Goal: Task Accomplishment & Management: Use online tool/utility

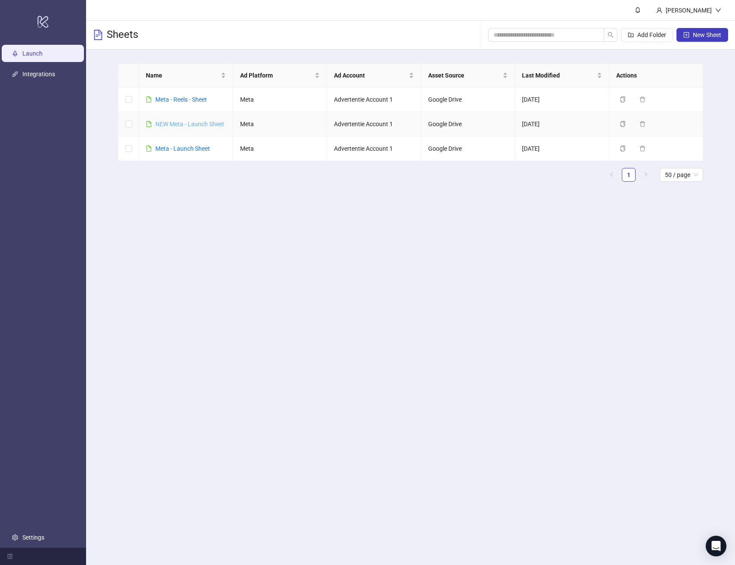
click at [198, 124] on link "NEW Meta - Launch Sheet" at bounding box center [189, 124] width 69 height 7
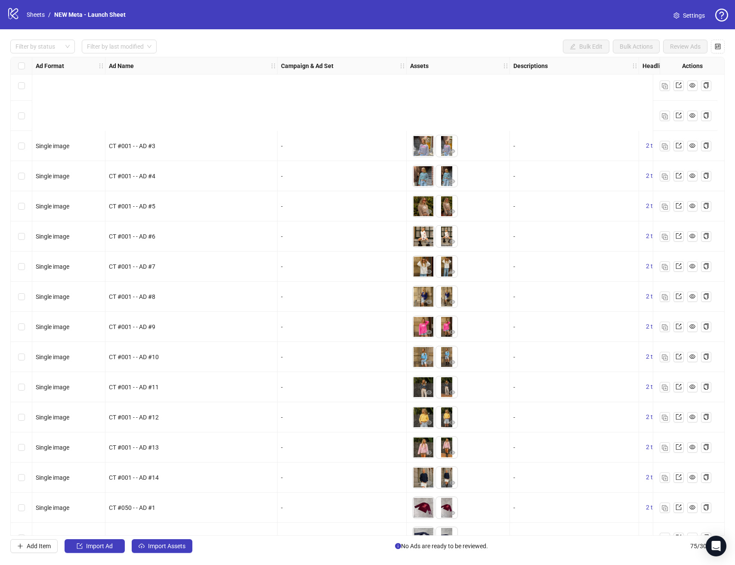
scroll to position [1803, 0]
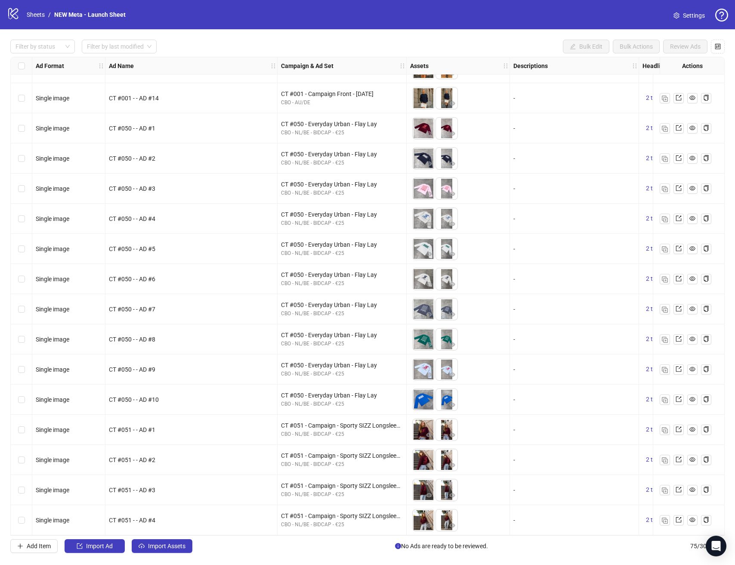
click at [279, 453] on div "CT #051 - Campaign - Sporty SIZZ Longsleeve Burgundy CBO - NL/BE - BIDCAP - €25" at bounding box center [342, 460] width 129 height 30
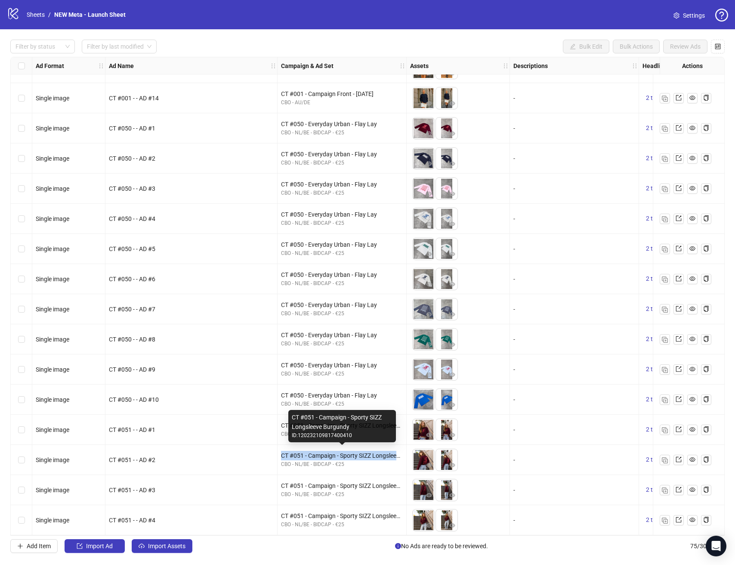
click at [343, 453] on div "CT #051 - Campaign - Sporty SIZZ Longsleeve Burgundy" at bounding box center [342, 455] width 122 height 9
click at [345, 418] on div "CT #051 - Campaign - Sporty SIZZ Longsleeve Burgundy" at bounding box center [342, 422] width 101 height 19
copy div "CT #051 - Campaign - Sporty SIZZ Longsleeve Burgundy"
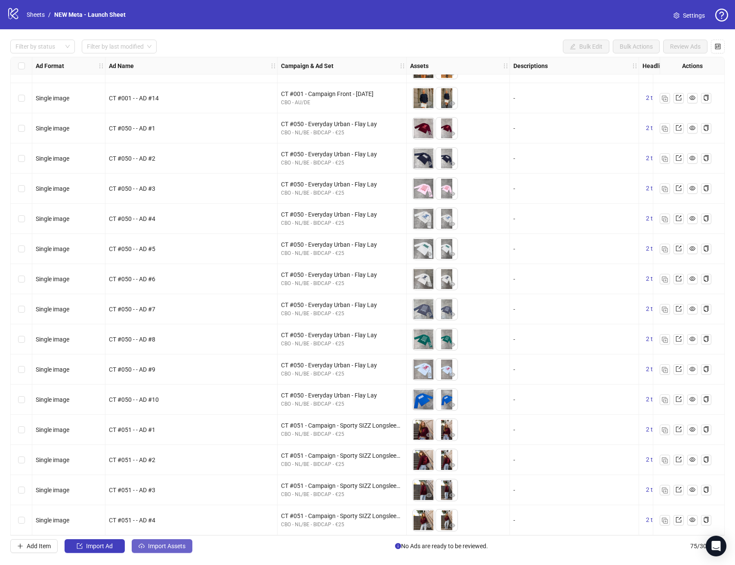
click at [163, 552] on button "Import Assets" at bounding box center [162, 546] width 61 height 14
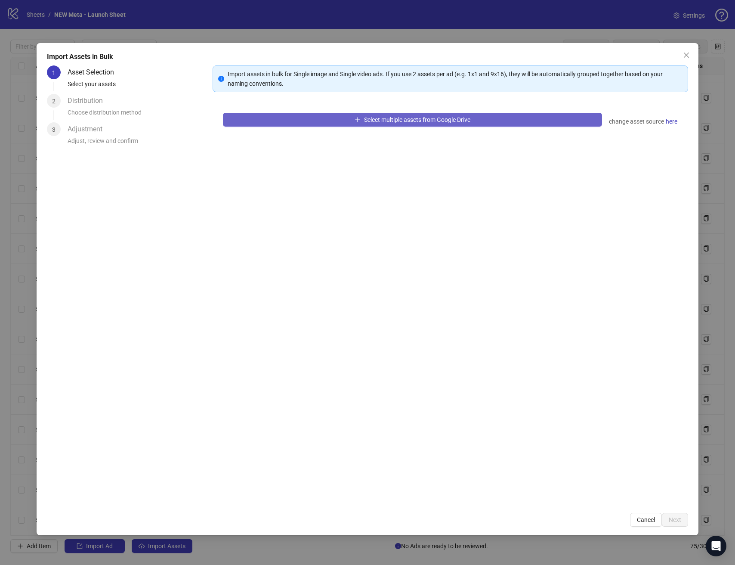
click at [542, 125] on button "Select multiple assets from Google Drive" at bounding box center [412, 120] width 379 height 14
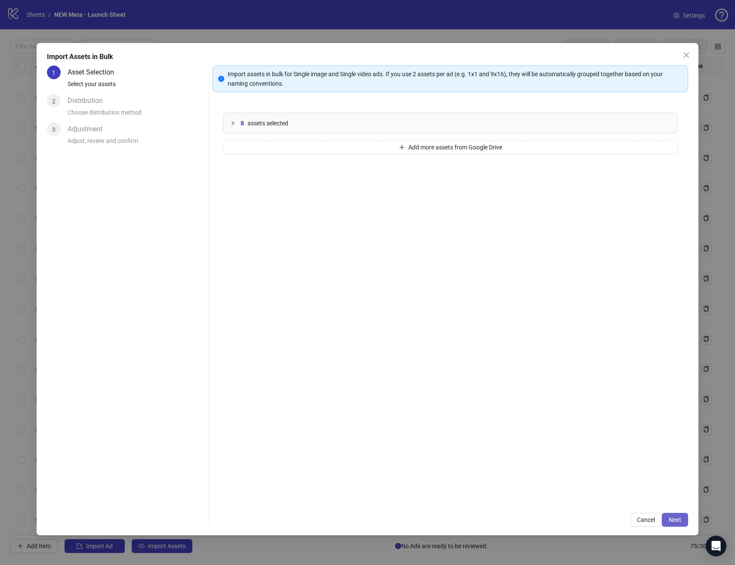
click at [675, 521] on span "Next" at bounding box center [675, 519] width 12 height 7
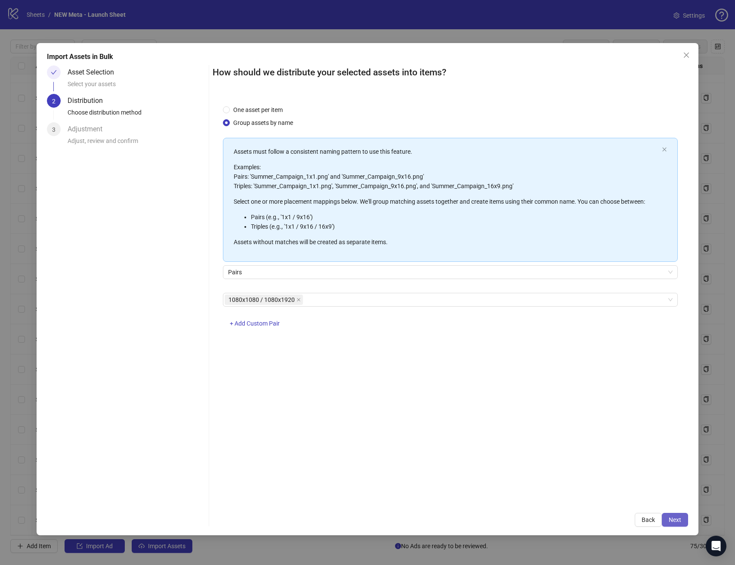
click at [678, 522] on span "Next" at bounding box center [675, 519] width 12 height 7
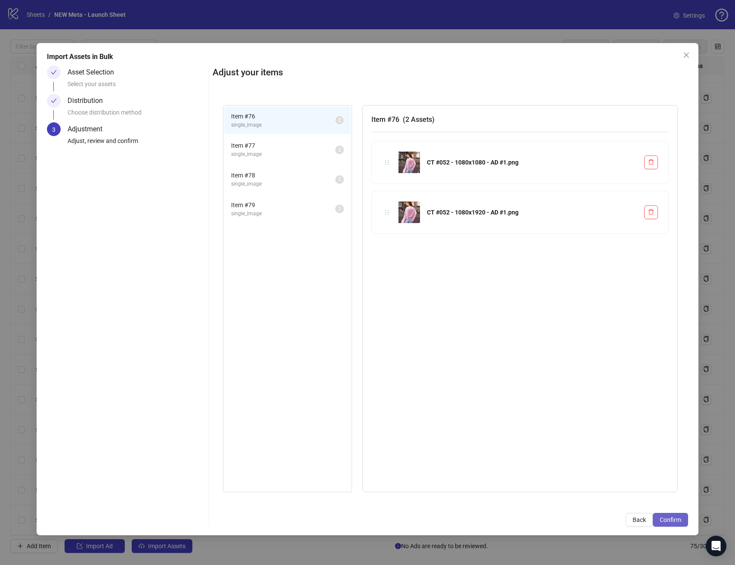
click at [670, 513] on button "Confirm" at bounding box center [670, 520] width 35 height 14
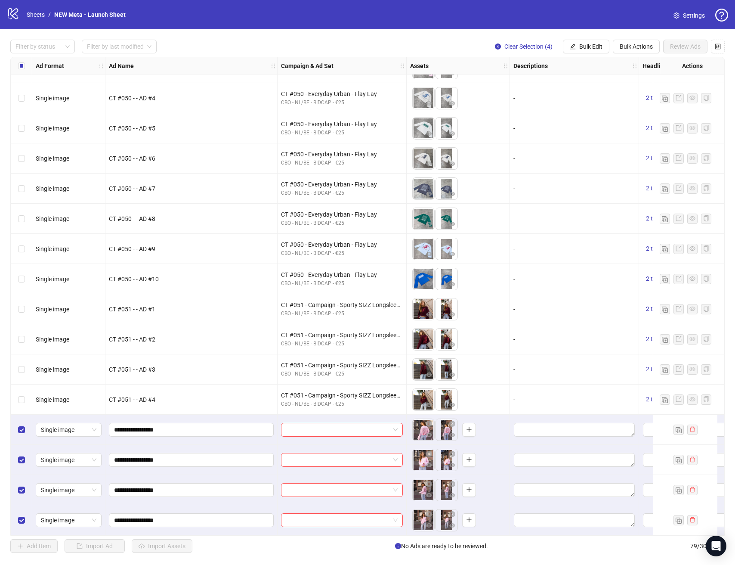
scroll to position [1924, 0]
click at [341, 429] on input "search" at bounding box center [338, 429] width 104 height 13
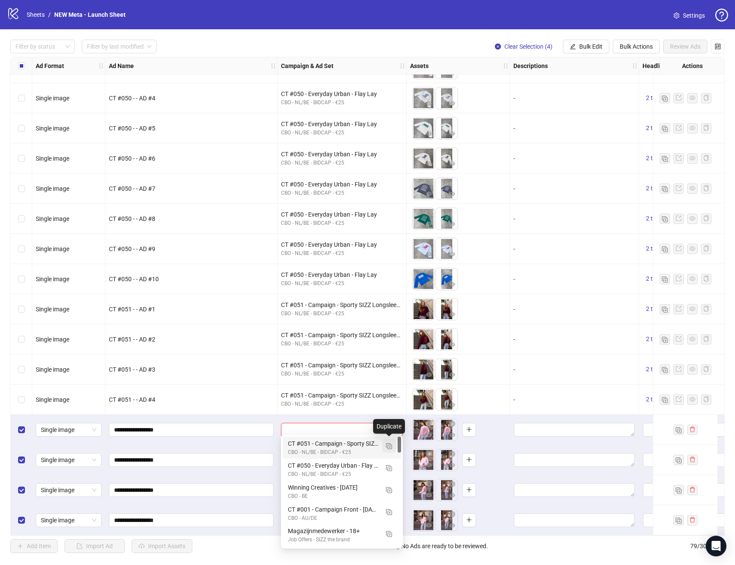
click at [388, 445] on img "button" at bounding box center [389, 446] width 6 height 6
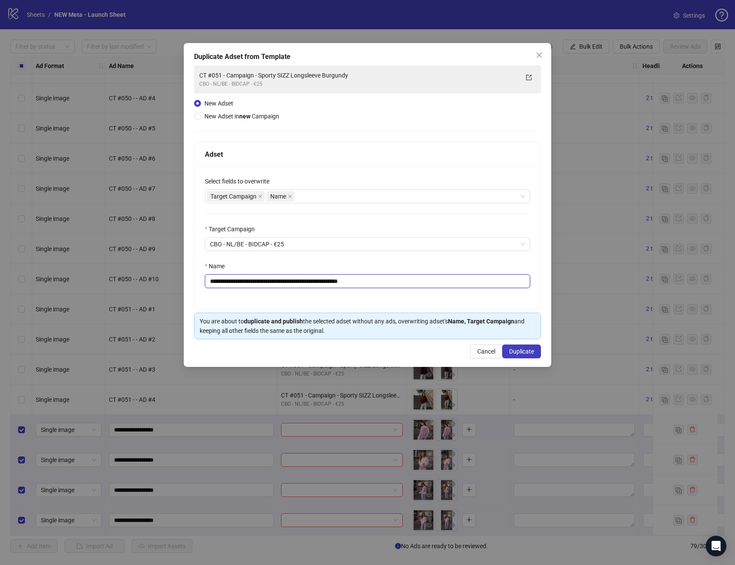
click at [406, 285] on input "**********" at bounding box center [368, 281] width 326 height 14
paste input "text"
type input "**********"
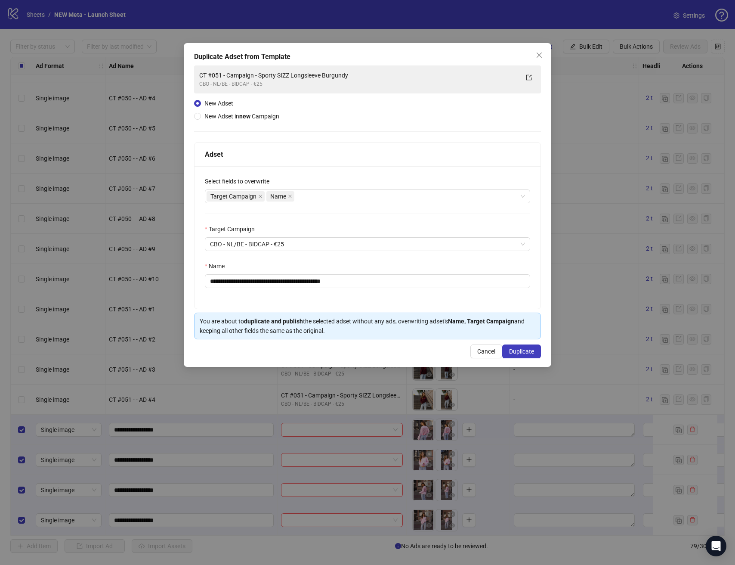
click at [407, 295] on div "**********" at bounding box center [368, 237] width 346 height 143
click at [524, 349] on span "Duplicate" at bounding box center [521, 351] width 25 height 7
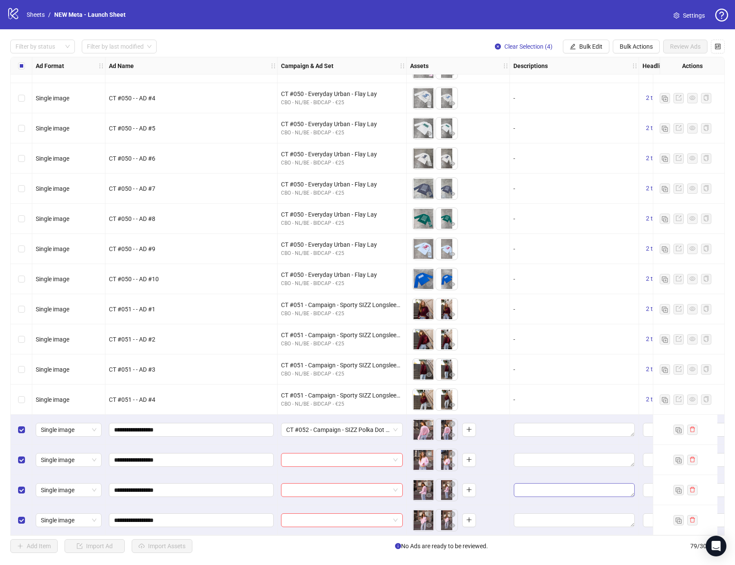
scroll to position [1924, 341]
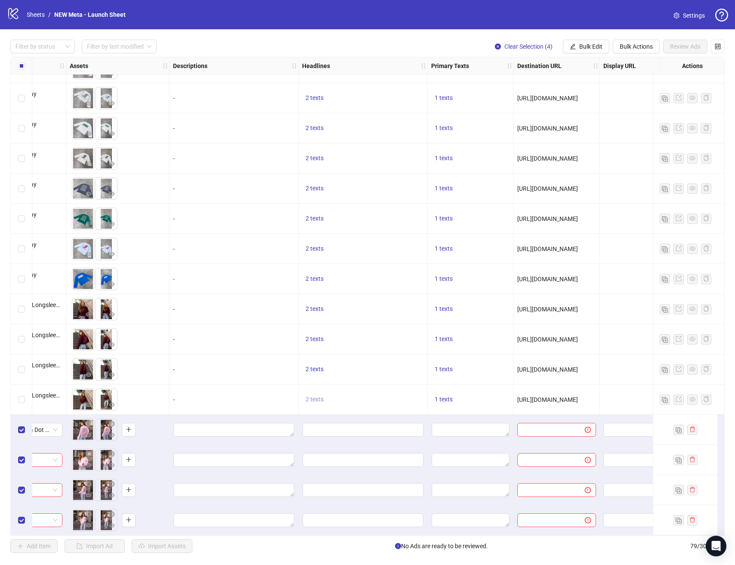
click at [309, 396] on span "2 texts" at bounding box center [315, 399] width 18 height 7
click at [381, 392] on div "UNITED BY STYLE." at bounding box center [401, 389] width 71 height 9
copy div "UNITED BY STYLE."
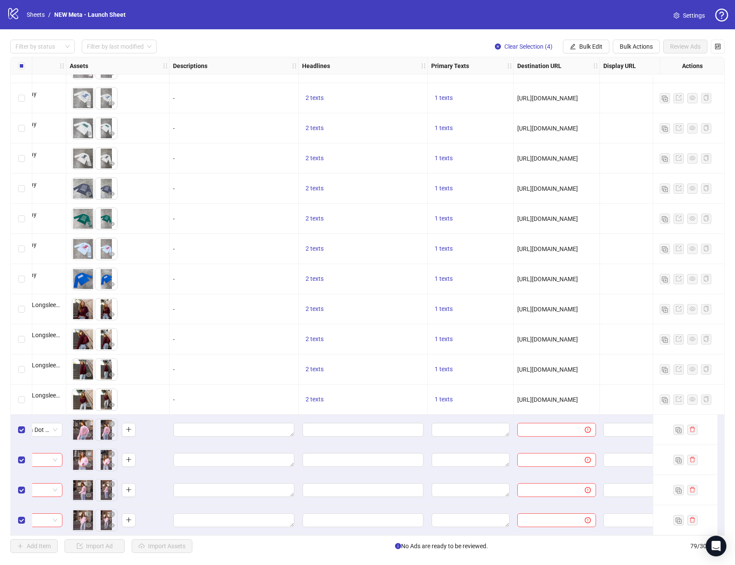
click at [338, 435] on div at bounding box center [363, 430] width 129 height 30
click at [329, 432] on input "Edit values" at bounding box center [363, 430] width 121 height 14
type input "**********"
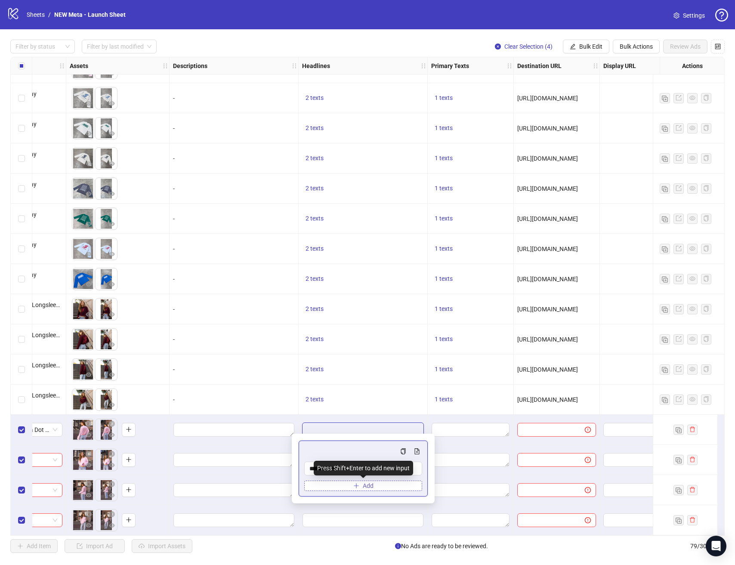
click at [370, 486] on span "Add" at bounding box center [368, 485] width 11 height 7
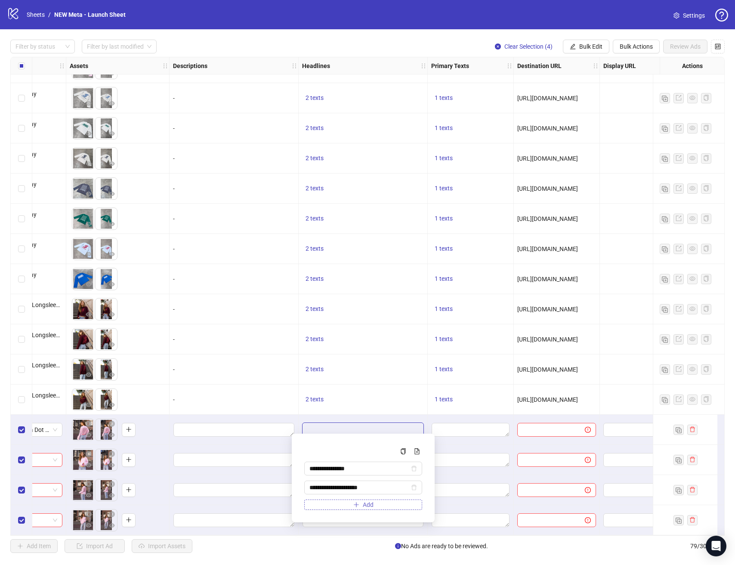
type input "**********"
click at [434, 423] on textarea "Edit values" at bounding box center [471, 430] width 78 height 14
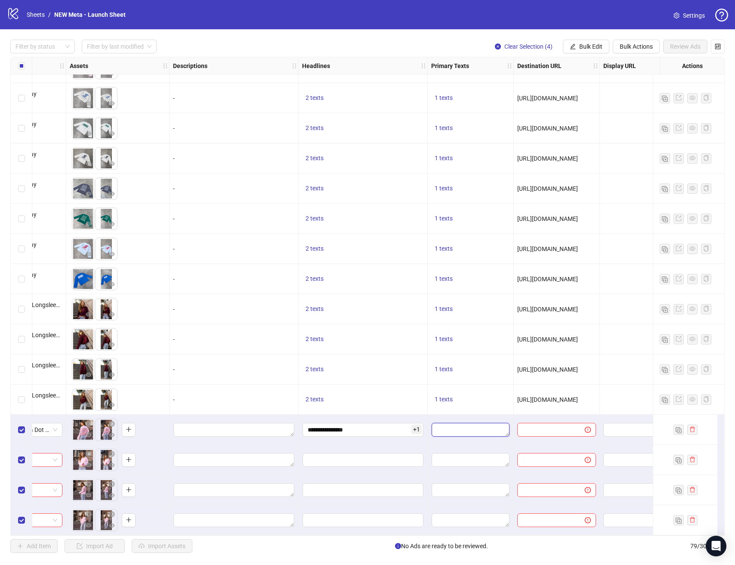
click at [472, 425] on textarea "Edit values" at bounding box center [471, 430] width 78 height 14
click at [439, 428] on textarea "Edit values" at bounding box center [471, 430] width 78 height 14
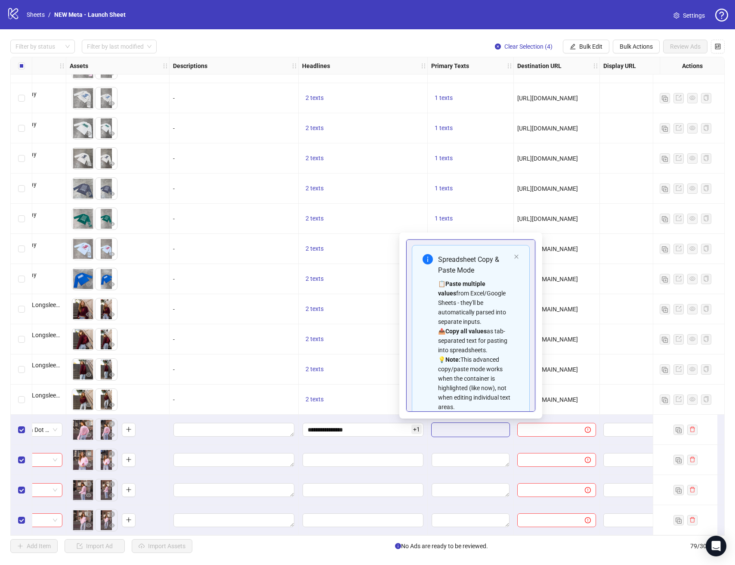
click at [578, 336] on span "[URL][DOMAIN_NAME]" at bounding box center [548, 339] width 61 height 7
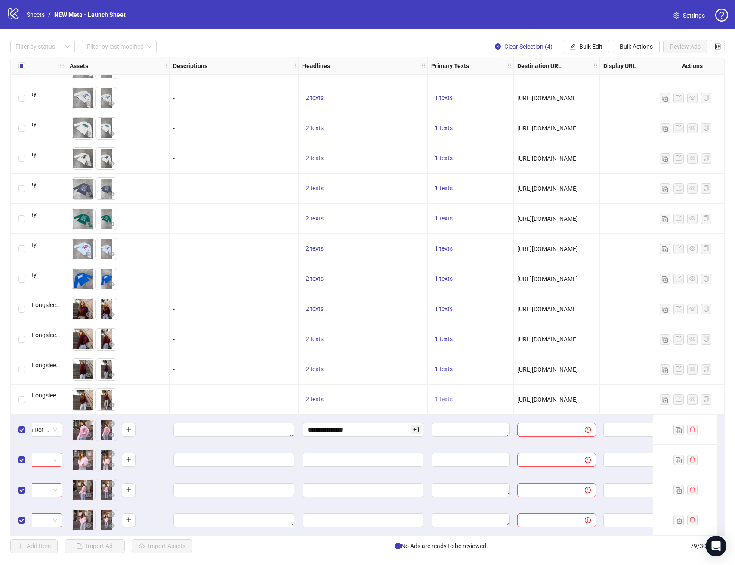
click at [442, 399] on button "1 texts" at bounding box center [443, 399] width 25 height 10
click at [517, 394] on div "EVERYDAY URBAN - NOW AVAILABLE." at bounding box center [531, 389] width 71 height 19
copy div "EVERYDAY URBAN - NOW AVAILABLE."
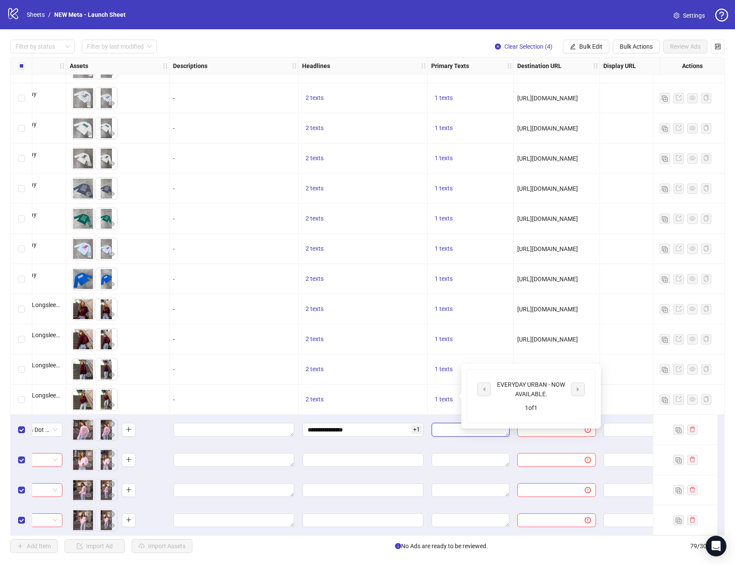
click at [447, 425] on textarea "Edit values" at bounding box center [471, 430] width 78 height 14
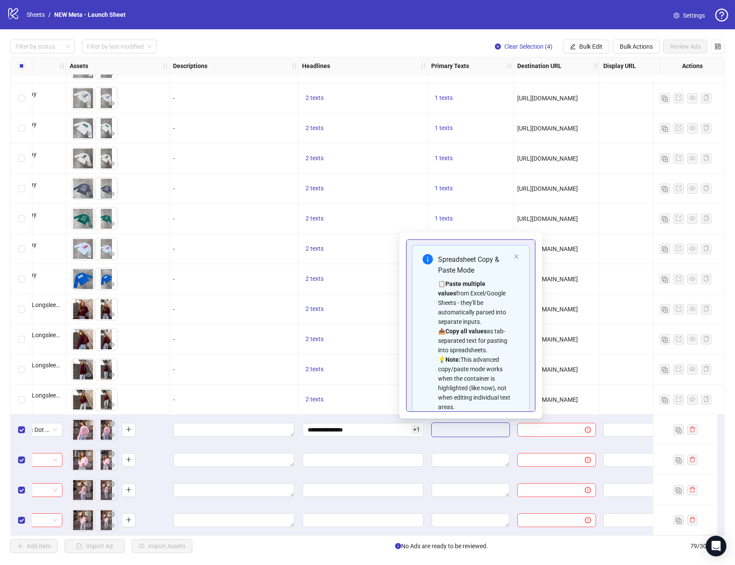
type textarea "**********"
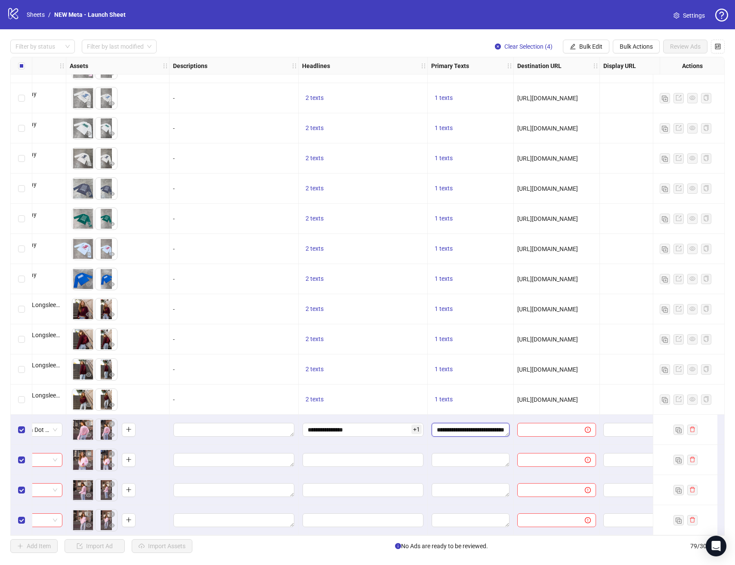
click at [489, 430] on textarea "**********" at bounding box center [471, 430] width 78 height 14
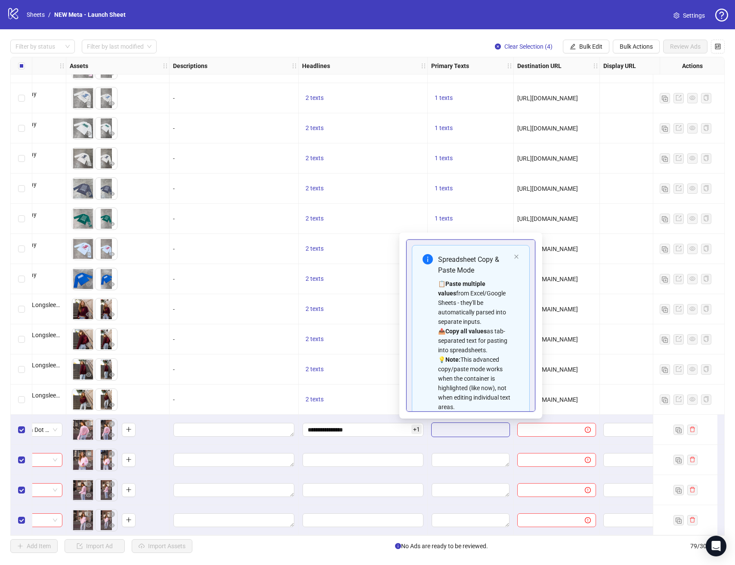
scroll to position [59, 0]
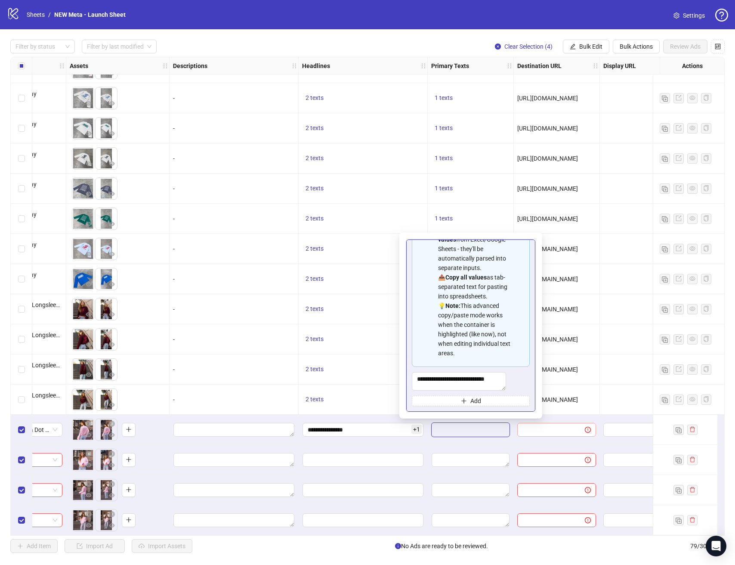
click at [561, 425] on input "text" at bounding box center [548, 429] width 50 height 9
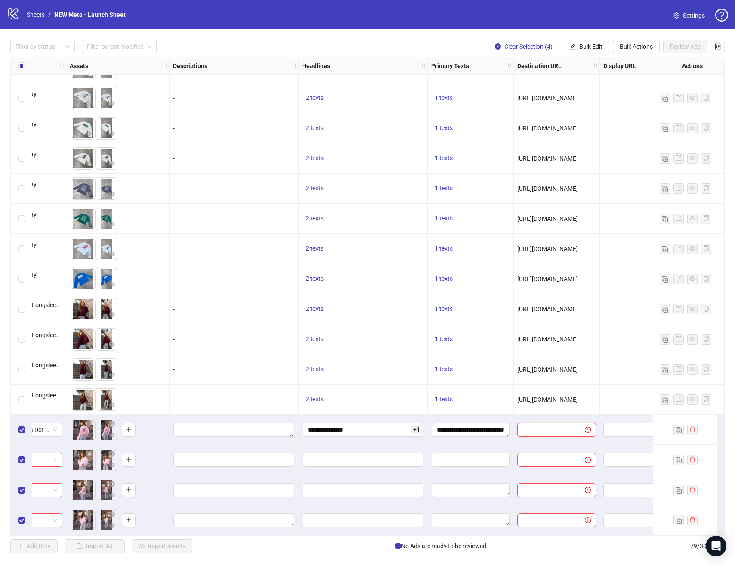
click at [561, 425] on input "text" at bounding box center [548, 429] width 50 height 9
click at [567, 396] on span "[URL][DOMAIN_NAME]" at bounding box center [548, 399] width 61 height 7
copy span "[URL][DOMAIN_NAME]"
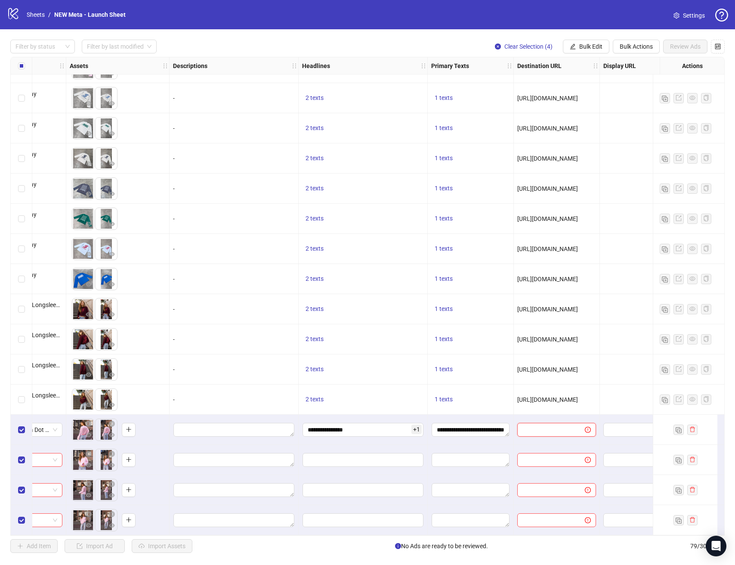
click at [567, 425] on input "text" at bounding box center [548, 429] width 50 height 9
paste input "**********"
type input "**********"
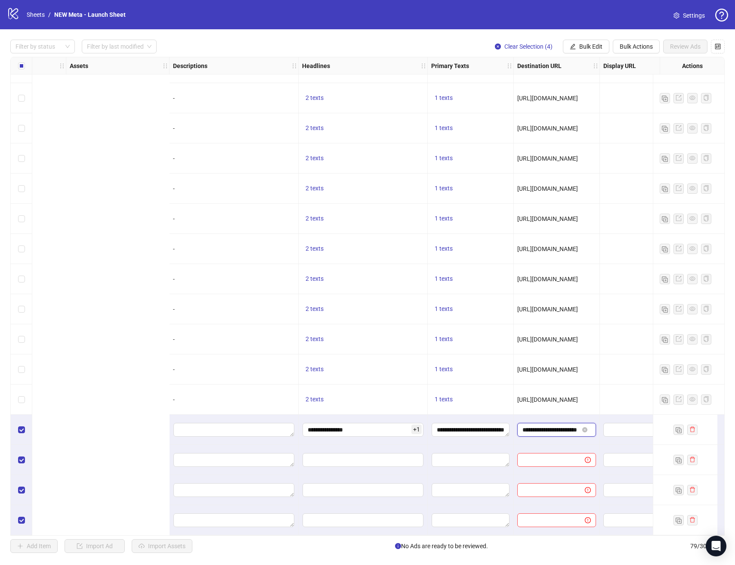
scroll to position [1924, 787]
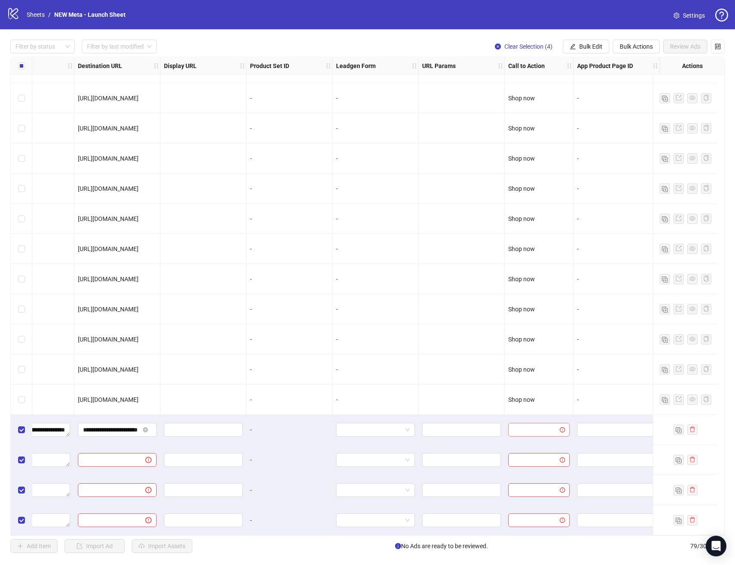
click at [514, 424] on input "search" at bounding box center [535, 429] width 43 height 13
click at [539, 502] on div "Shop now" at bounding box center [533, 505] width 48 height 9
click at [537, 374] on div "Shop now" at bounding box center [539, 369] width 69 height 30
click at [597, 49] on span "Bulk Edit" at bounding box center [591, 46] width 23 height 7
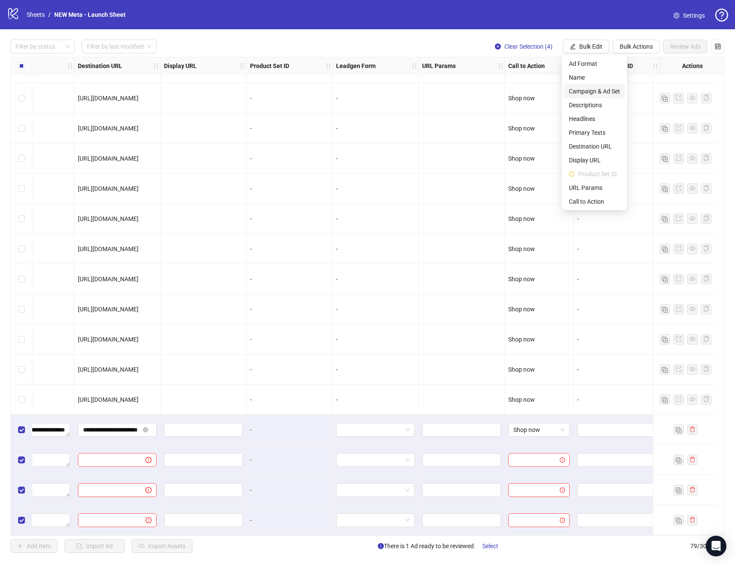
click at [590, 87] on span "Campaign & Ad Set" at bounding box center [594, 91] width 51 height 9
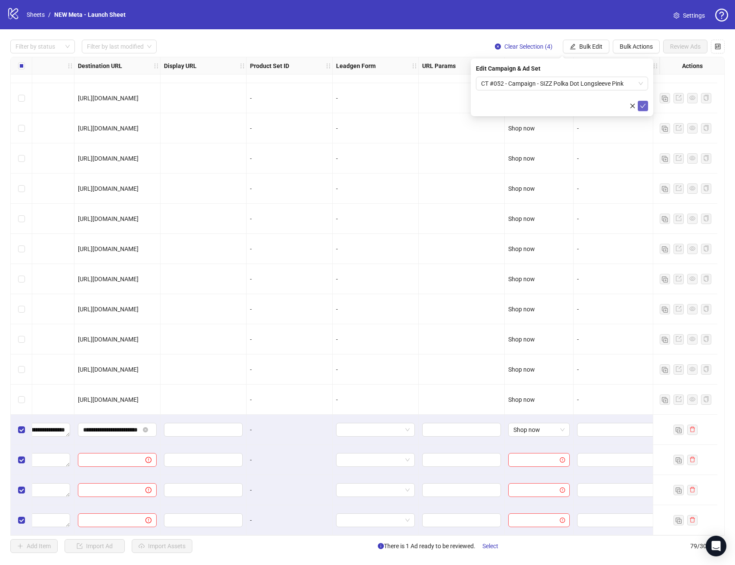
click at [642, 105] on icon "check" at bounding box center [643, 106] width 6 height 6
click at [603, 53] on button "Bulk Edit" at bounding box center [586, 47] width 47 height 14
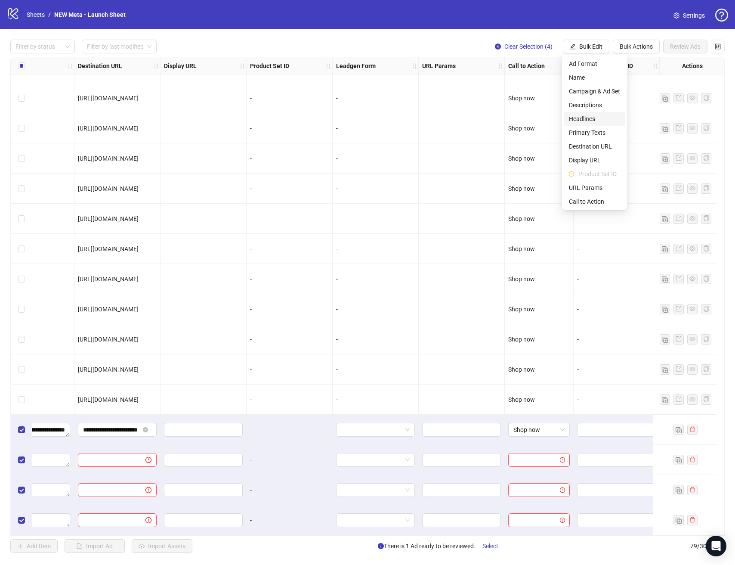
click at [609, 113] on li "Headlines" at bounding box center [595, 119] width 62 height 14
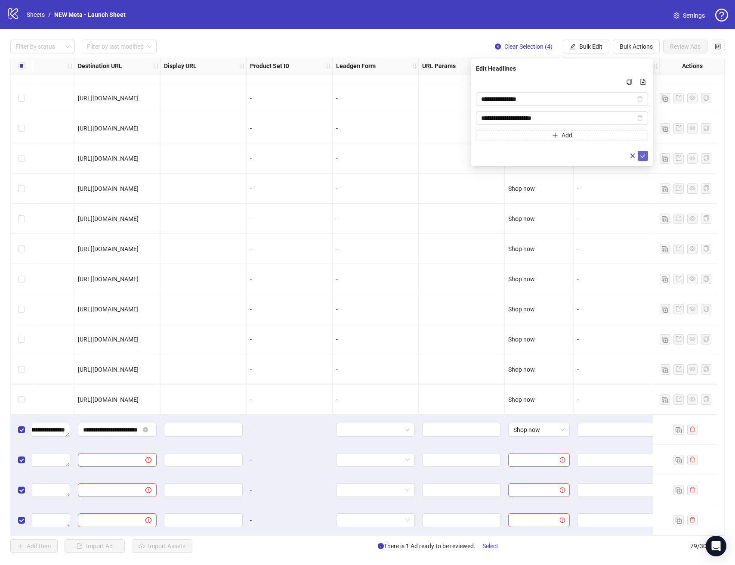
click at [642, 153] on icon "check" at bounding box center [643, 156] width 6 height 6
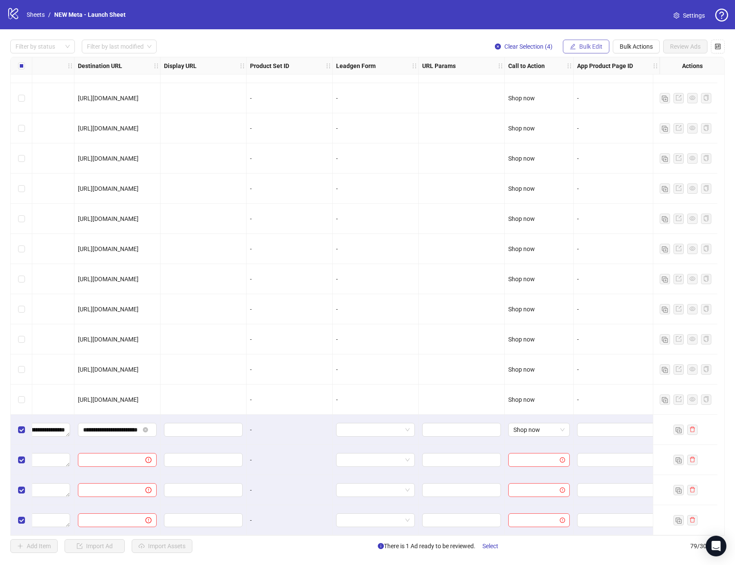
click at [599, 50] on button "Bulk Edit" at bounding box center [586, 47] width 47 height 14
click at [603, 133] on span "Primary Texts" at bounding box center [594, 132] width 51 height 9
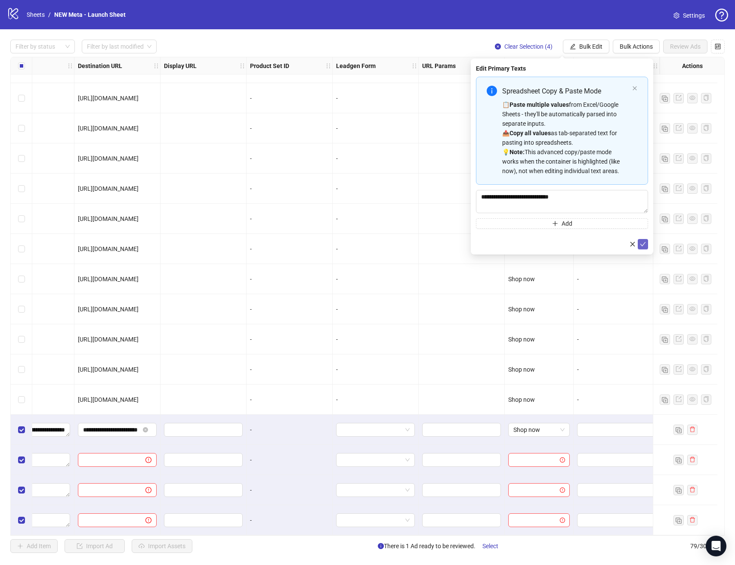
click at [642, 242] on icon "check" at bounding box center [643, 244] width 6 height 6
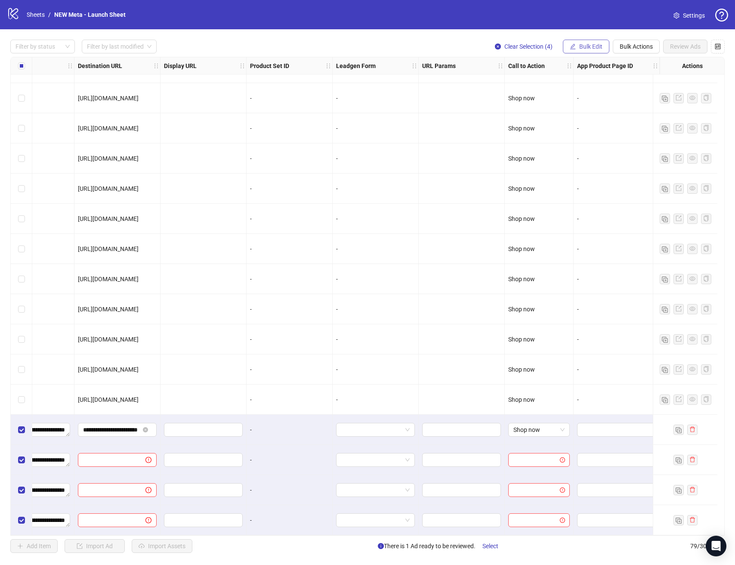
click at [583, 49] on span "Bulk Edit" at bounding box center [591, 46] width 23 height 7
click at [597, 148] on span "Destination URL" at bounding box center [594, 146] width 51 height 9
click at [643, 113] on div "**********" at bounding box center [562, 88] width 183 height 58
click at [643, 109] on icon "check" at bounding box center [643, 106] width 6 height 6
click at [596, 46] on span "Bulk Edit" at bounding box center [591, 46] width 23 height 7
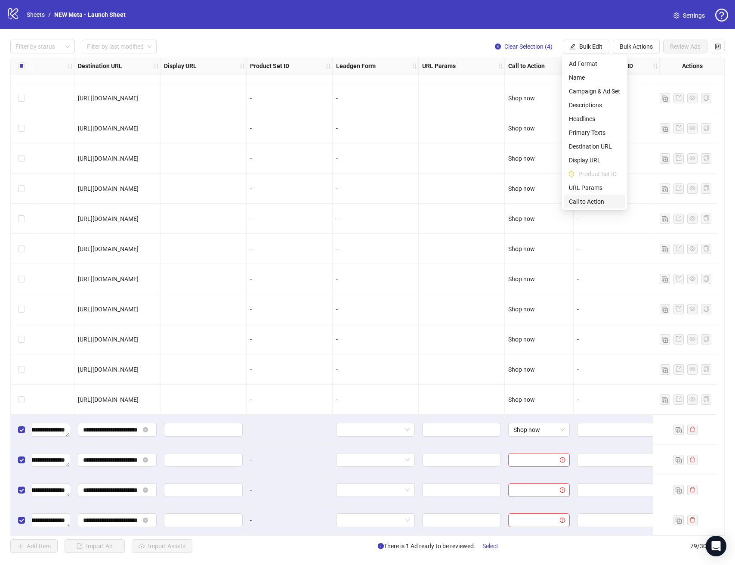
click at [599, 199] on span "Call to Action" at bounding box center [594, 201] width 51 height 9
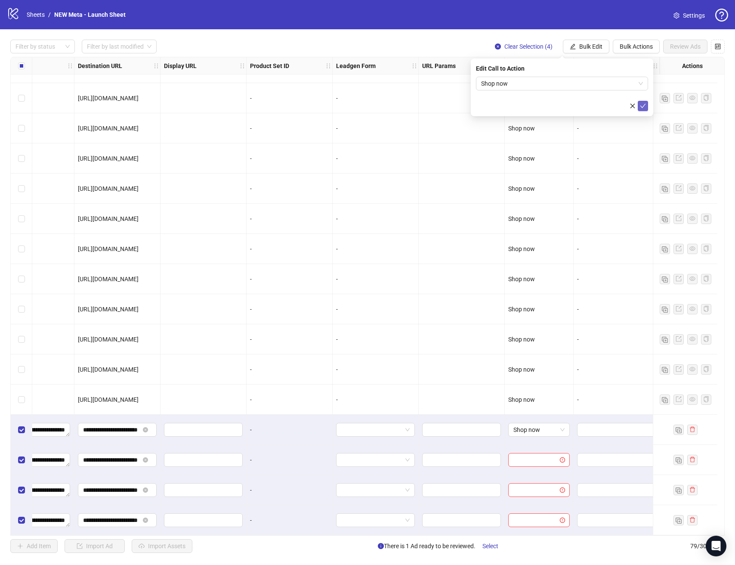
click at [643, 103] on icon "check" at bounding box center [643, 106] width 6 height 6
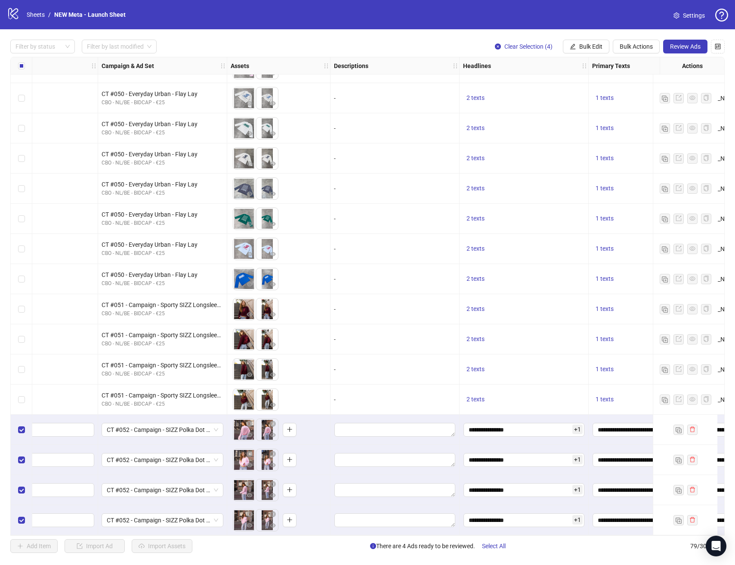
scroll to position [1924, 0]
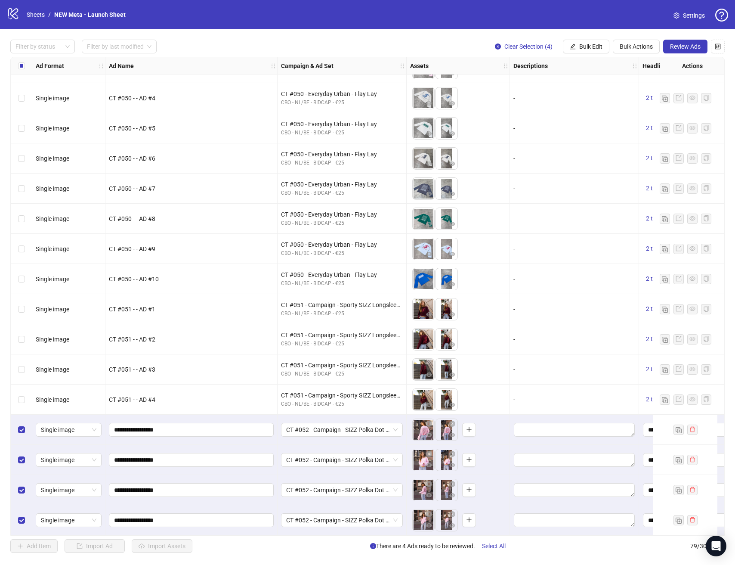
click at [18, 73] on div "Select all rows" at bounding box center [22, 65] width 22 height 17
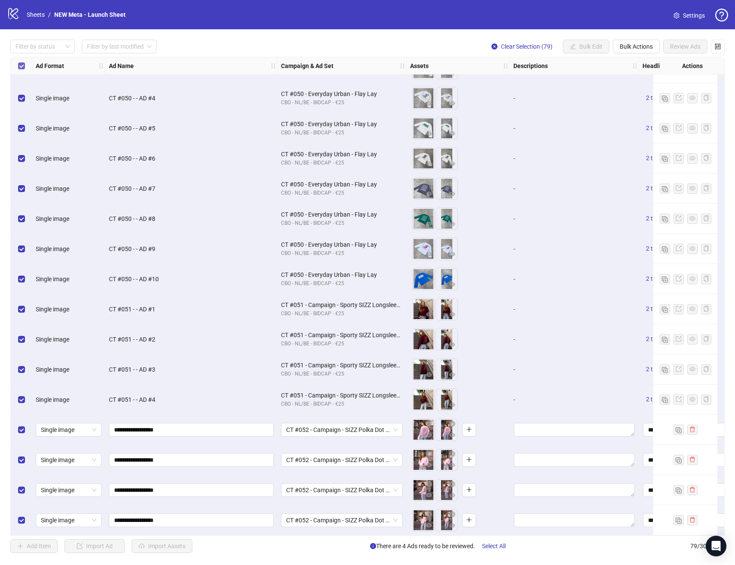
click at [21, 69] on label "Select all rows" at bounding box center [21, 65] width 7 height 9
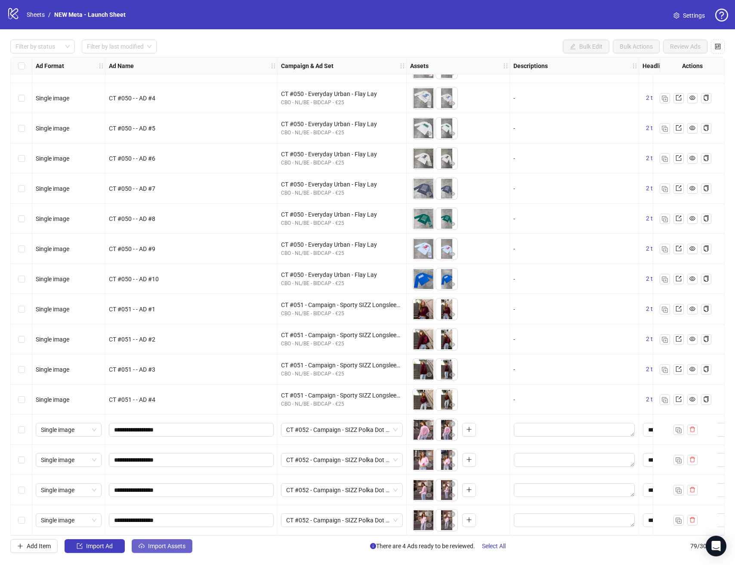
click at [163, 550] on button "Import Assets" at bounding box center [162, 546] width 61 height 14
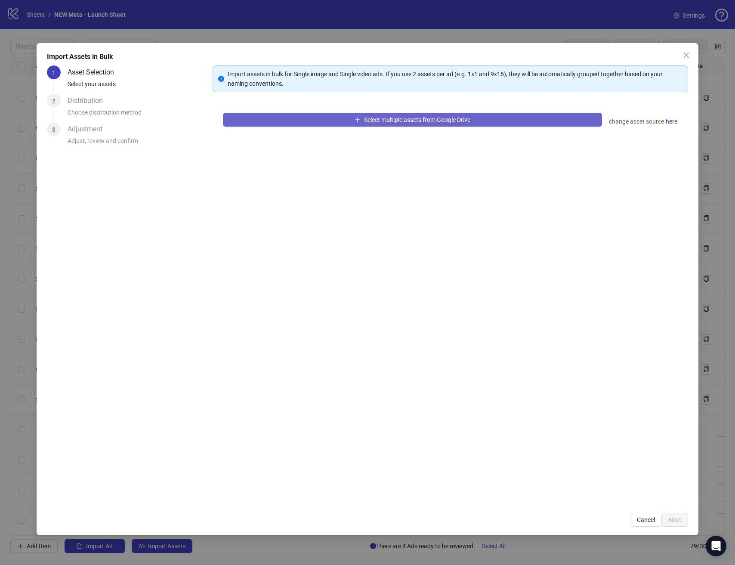
click at [543, 117] on button "Select multiple assets from Google Drive" at bounding box center [412, 120] width 379 height 14
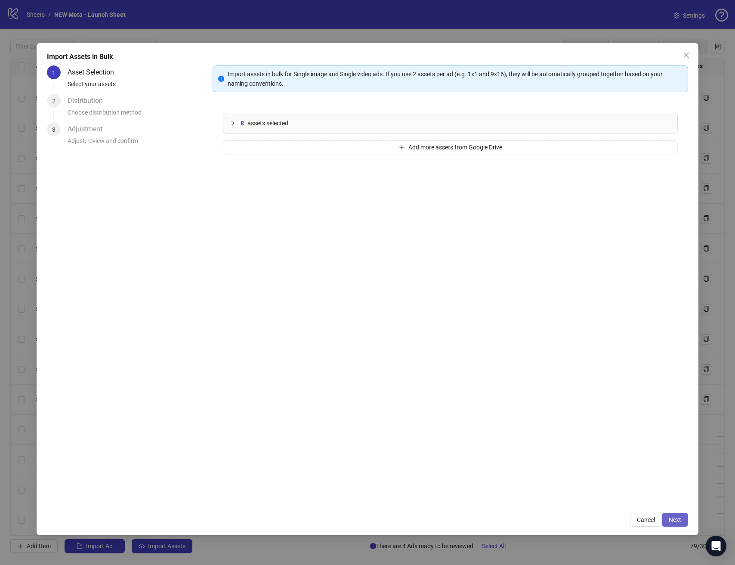
click at [680, 519] on span "Next" at bounding box center [675, 519] width 12 height 7
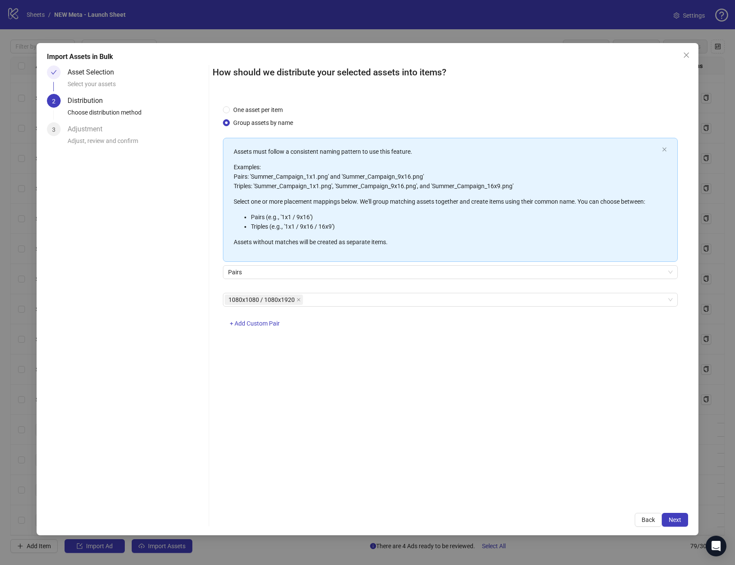
click at [680, 519] on span "Next" at bounding box center [675, 519] width 12 height 7
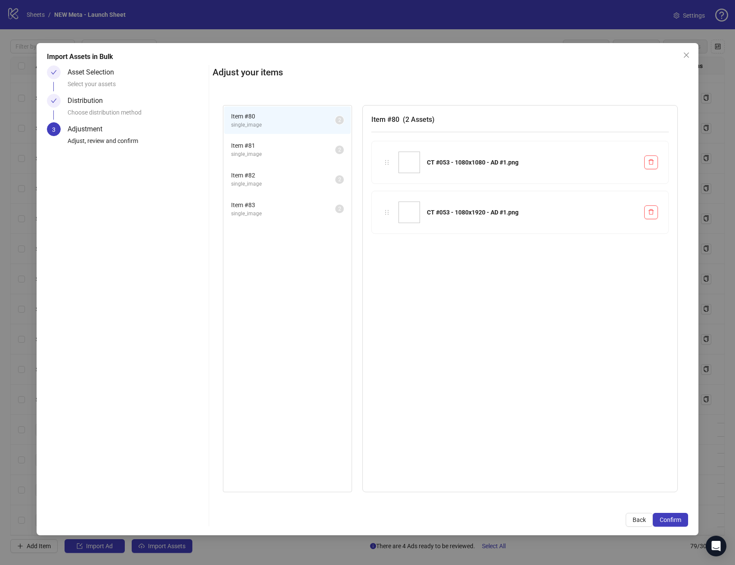
click at [680, 519] on span "Confirm" at bounding box center [671, 519] width 22 height 7
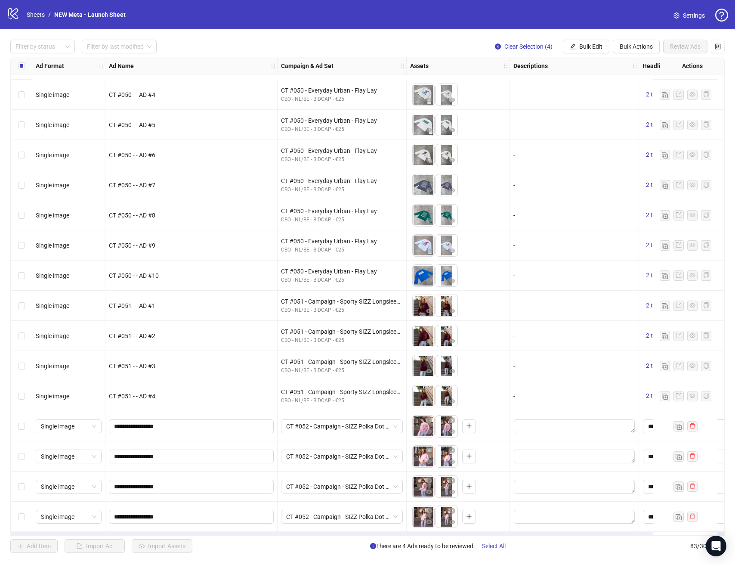
scroll to position [2045, 0]
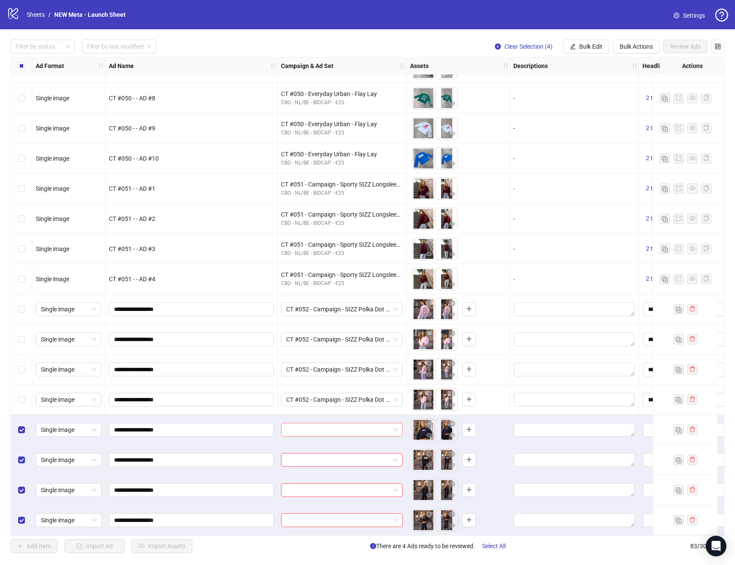
click at [336, 423] on input "search" at bounding box center [338, 429] width 104 height 13
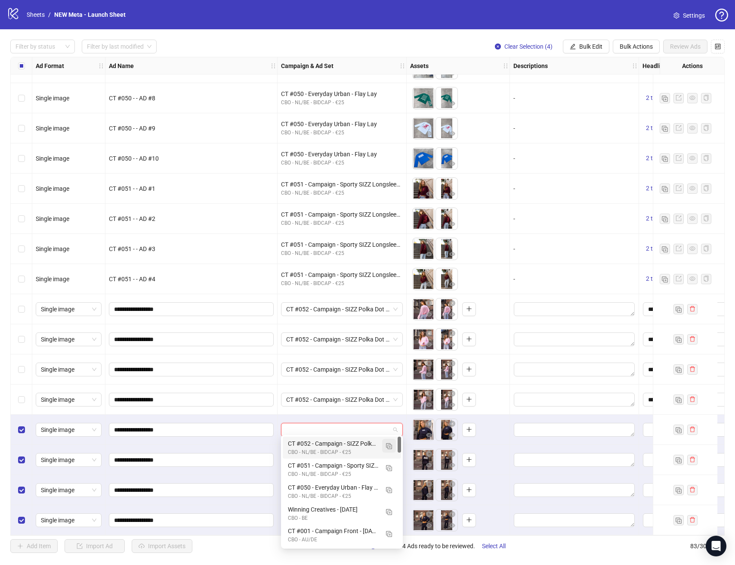
click at [389, 444] on img "button" at bounding box center [389, 446] width 6 height 6
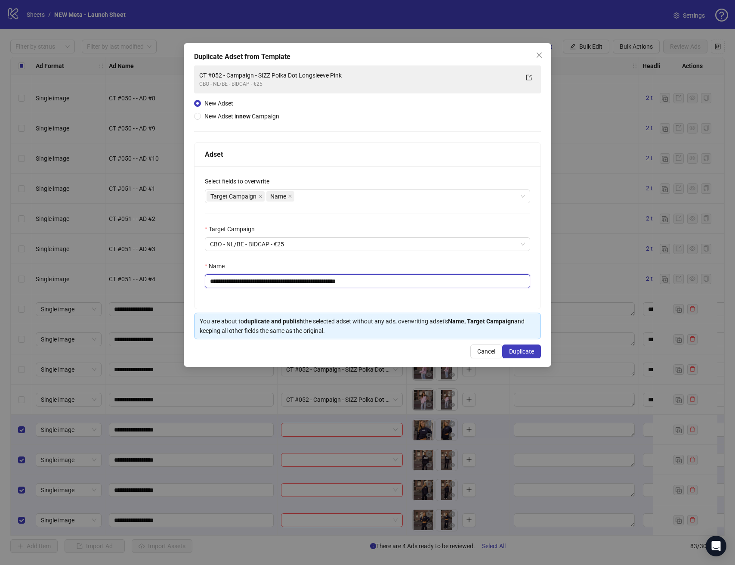
click at [397, 279] on input "**********" at bounding box center [368, 281] width 326 height 14
paste input "text"
type input "**********"
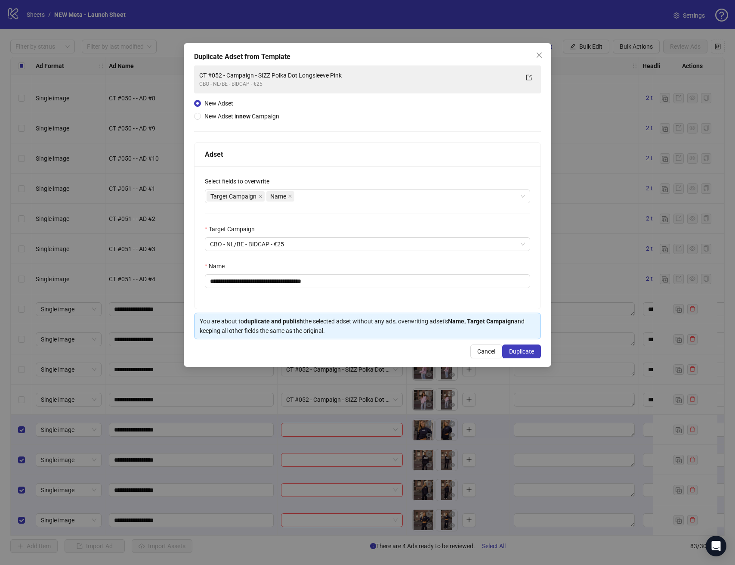
click at [404, 298] on div "**********" at bounding box center [368, 237] width 346 height 143
click at [513, 350] on span "Duplicate" at bounding box center [521, 351] width 25 height 7
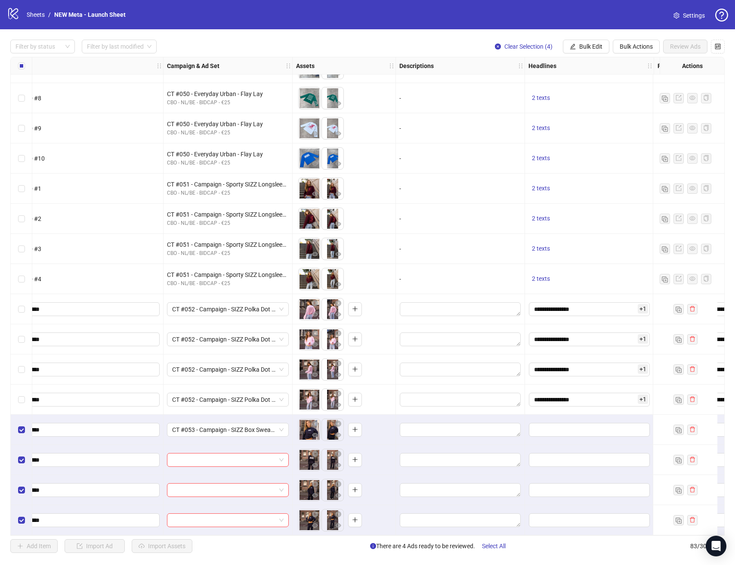
scroll to position [2045, 197]
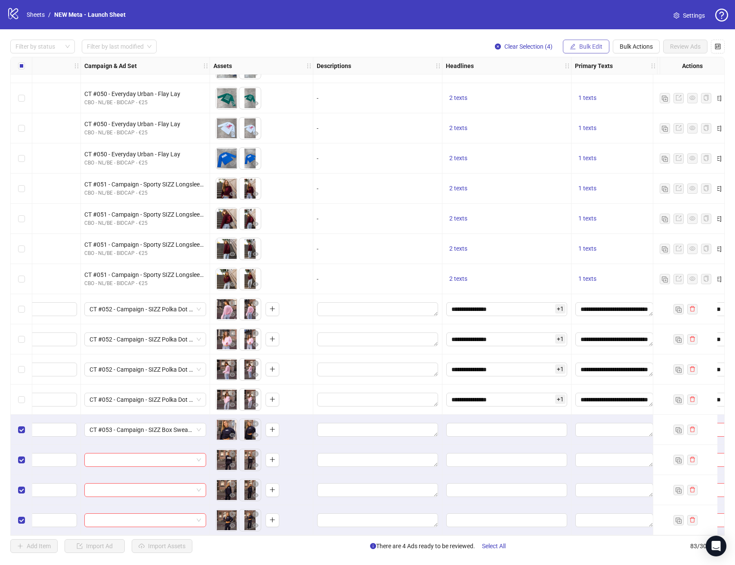
click at [581, 43] on span "Bulk Edit" at bounding box center [591, 46] width 23 height 7
click at [584, 88] on span "Campaign & Ad Set" at bounding box center [594, 91] width 51 height 9
click at [641, 103] on icon "check" at bounding box center [643, 106] width 6 height 6
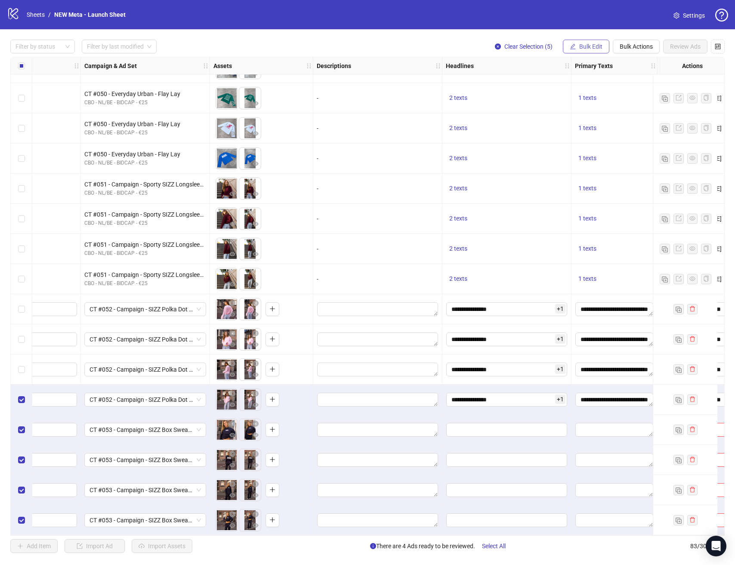
click at [594, 48] on span "Bulk Edit" at bounding box center [591, 46] width 23 height 7
click at [597, 104] on span "Descriptions" at bounding box center [594, 104] width 51 height 9
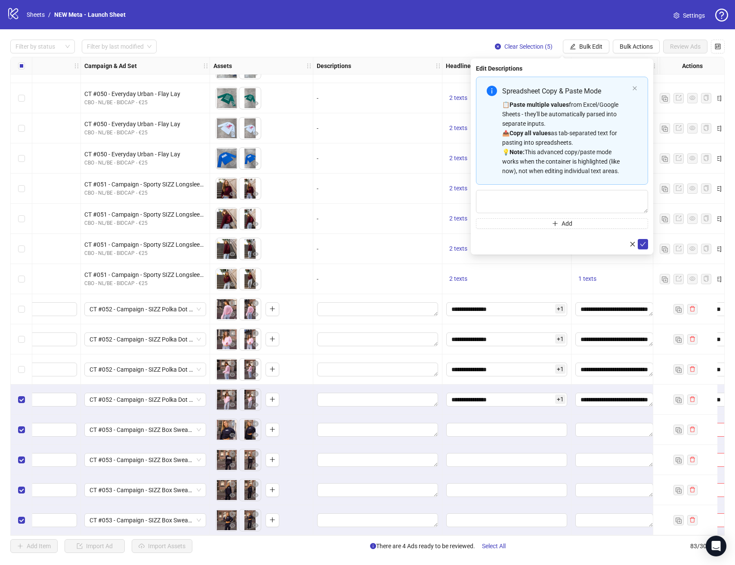
click at [585, 57] on div "Primary Texts" at bounding box center [615, 65] width 86 height 17
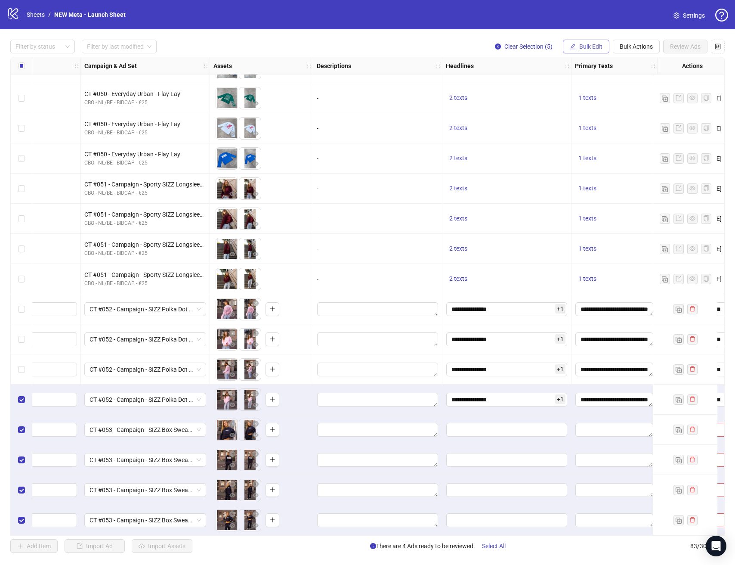
click at [586, 53] on button "Bulk Edit" at bounding box center [586, 47] width 47 height 14
click at [596, 115] on span "Headlines" at bounding box center [594, 118] width 51 height 9
click at [509, 285] on div "2 texts" at bounding box center [507, 279] width 129 height 30
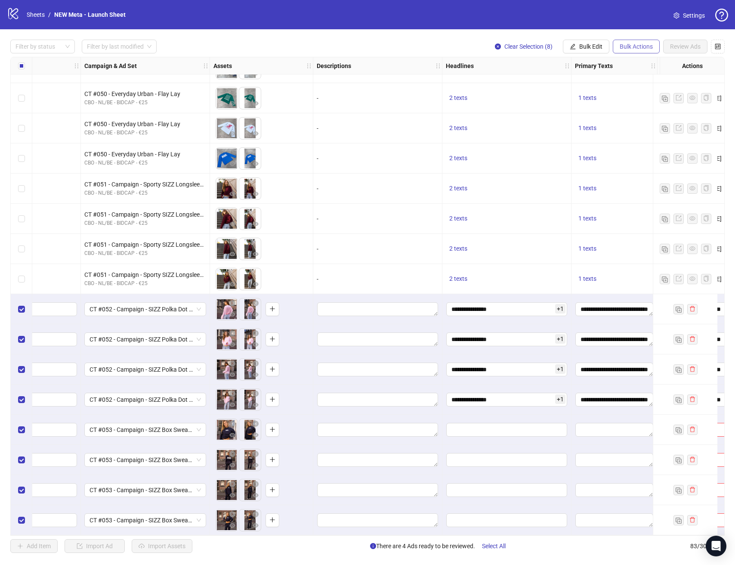
click at [624, 48] on span "Bulk Actions" at bounding box center [636, 46] width 33 height 7
click at [583, 29] on div "Filter by status Filter by last modified Clear Selection (8) Bulk Edit Bulk Act…" at bounding box center [367, 296] width 735 height 534
click at [583, 46] on span "Bulk Edit" at bounding box center [591, 46] width 23 height 7
click at [589, 116] on span "Headlines" at bounding box center [594, 118] width 51 height 9
click at [633, 136] on icon "close" at bounding box center [633, 136] width 5 height 5
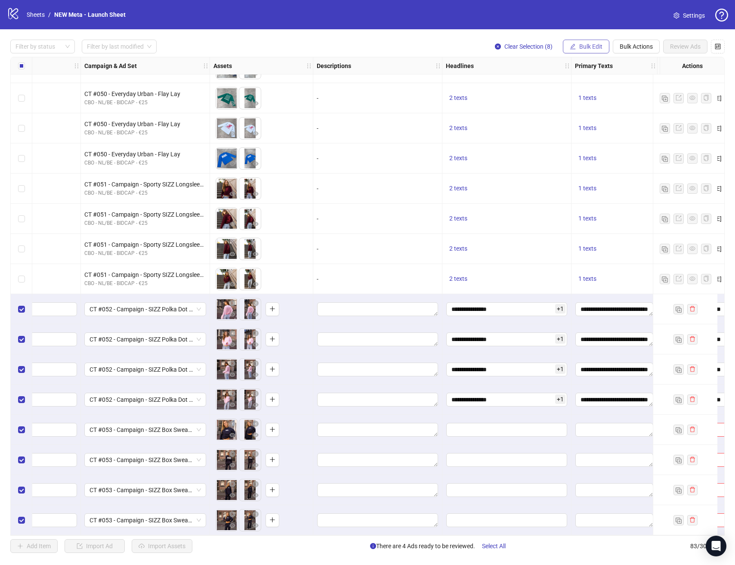
click at [573, 48] on icon "edit" at bounding box center [573, 46] width 6 height 6
click at [599, 157] on span "Display URL" at bounding box center [594, 159] width 51 height 9
click at [632, 106] on icon "close" at bounding box center [633, 105] width 5 height 5
click at [23, 69] on label "Select all rows" at bounding box center [21, 65] width 7 height 9
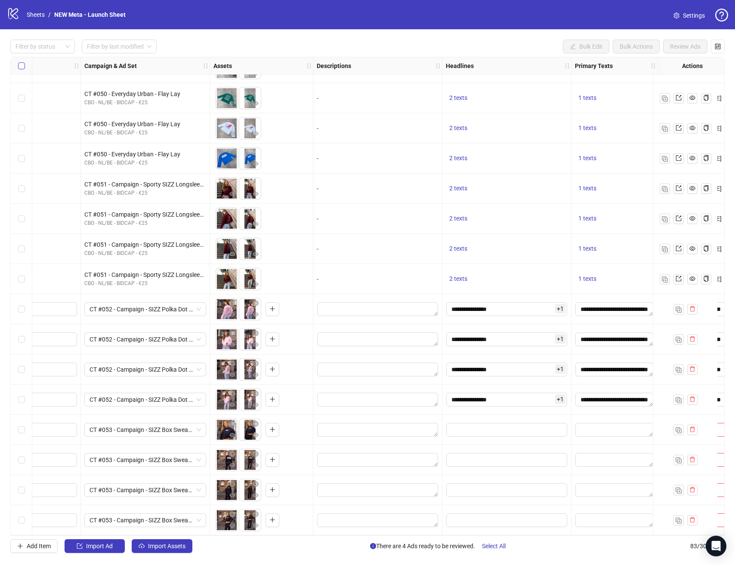
click at [23, 69] on label "Select all rows" at bounding box center [21, 65] width 7 height 9
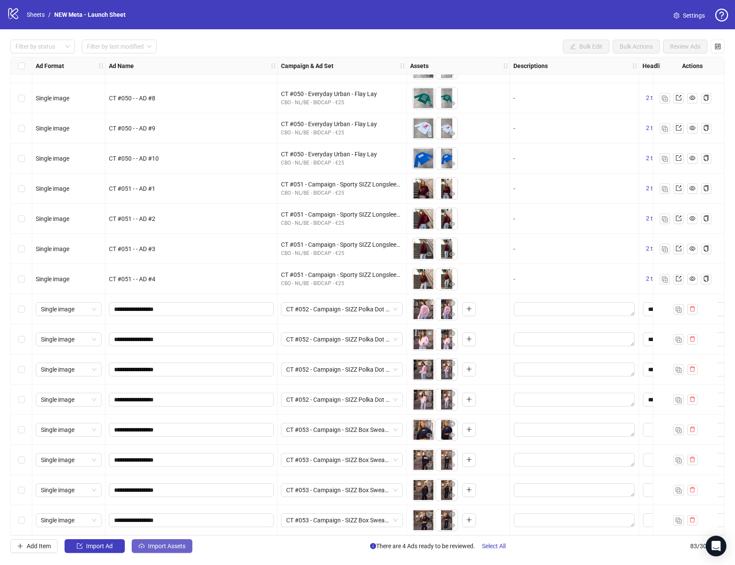
click at [177, 544] on span "Import Assets" at bounding box center [166, 546] width 37 height 7
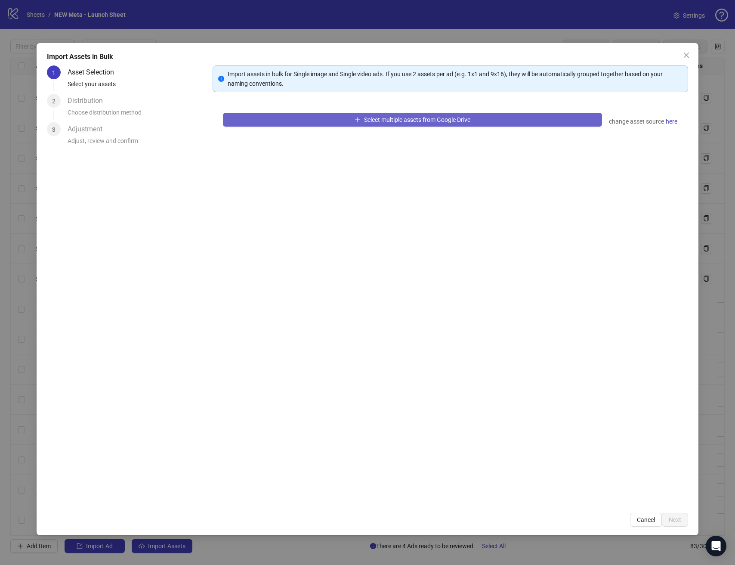
click at [502, 118] on button "Select multiple assets from Google Drive" at bounding box center [412, 120] width 379 height 14
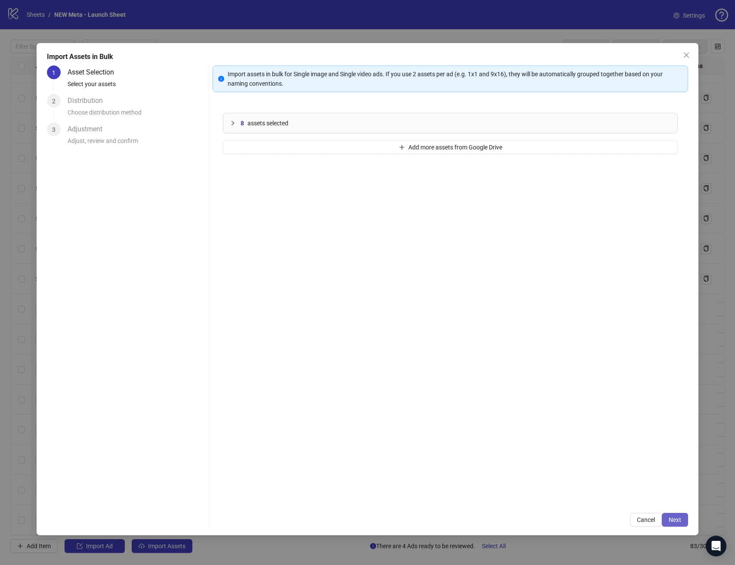
click at [677, 523] on span "Next" at bounding box center [675, 519] width 12 height 7
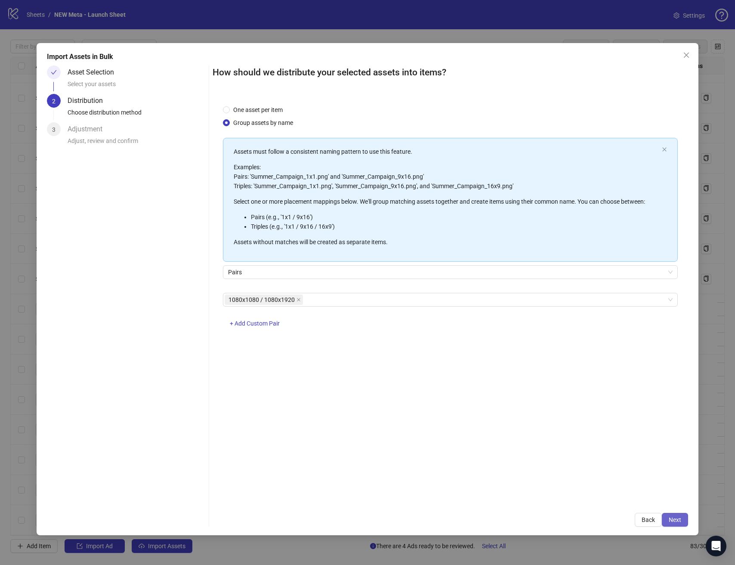
click at [669, 515] on button "Next" at bounding box center [675, 520] width 26 height 14
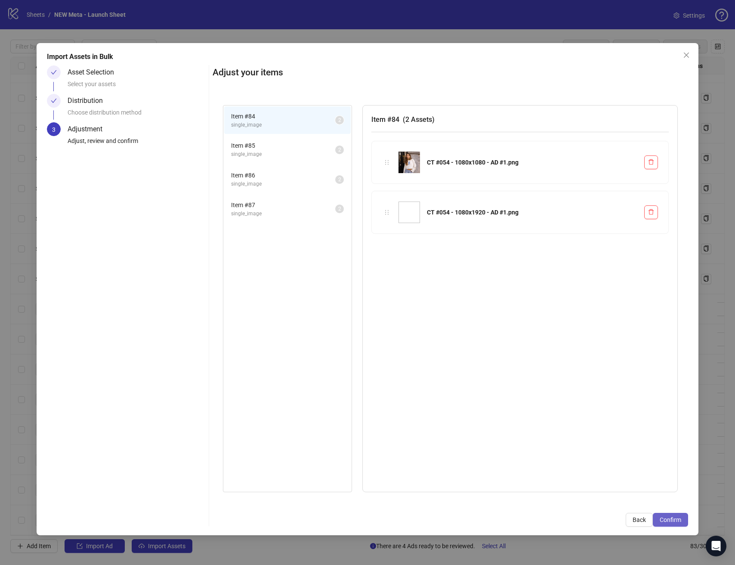
click at [680, 523] on span "Confirm" at bounding box center [671, 519] width 22 height 7
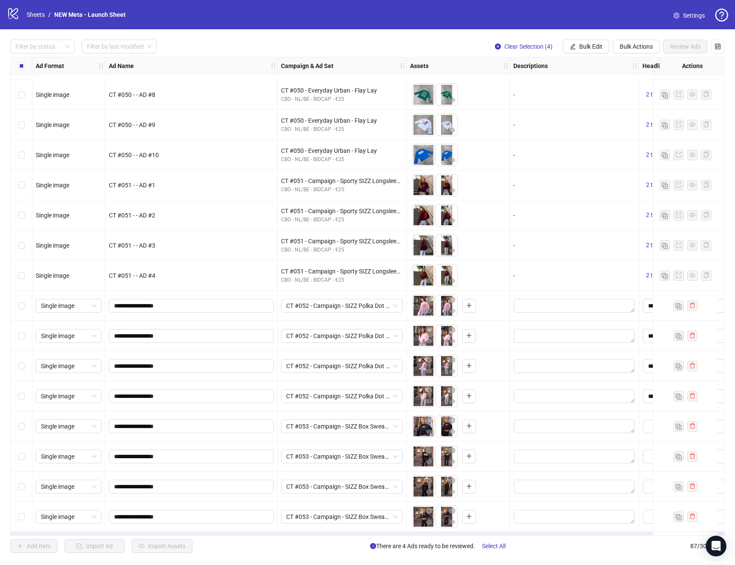
scroll to position [2165, 0]
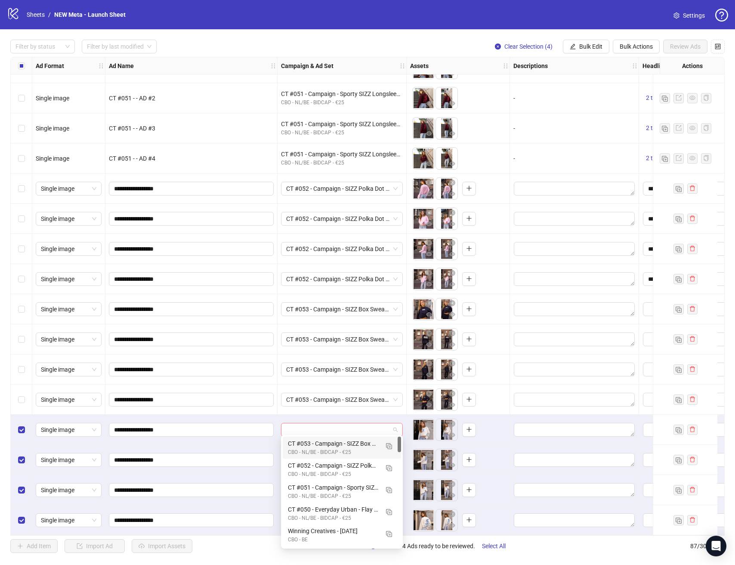
click at [391, 423] on span at bounding box center [342, 429] width 112 height 13
click at [389, 444] on img "button" at bounding box center [389, 446] width 6 height 6
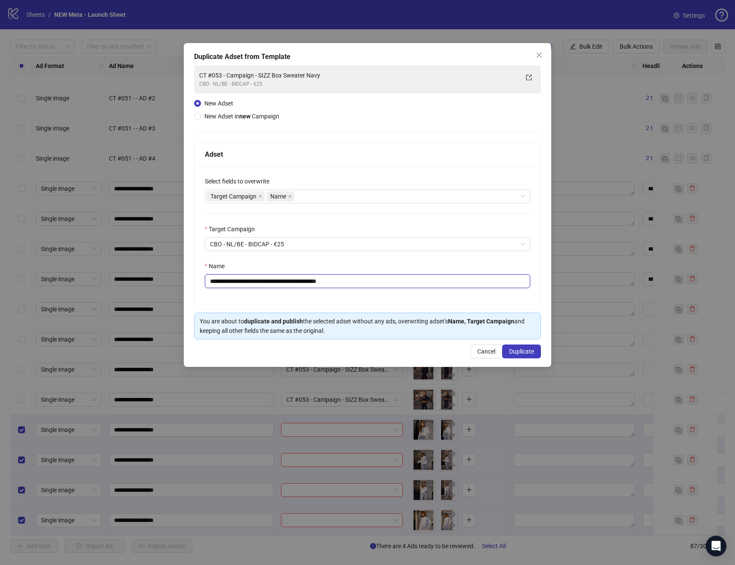
click at [373, 286] on input "**********" at bounding box center [368, 281] width 326 height 14
paste input "text"
type input "**********"
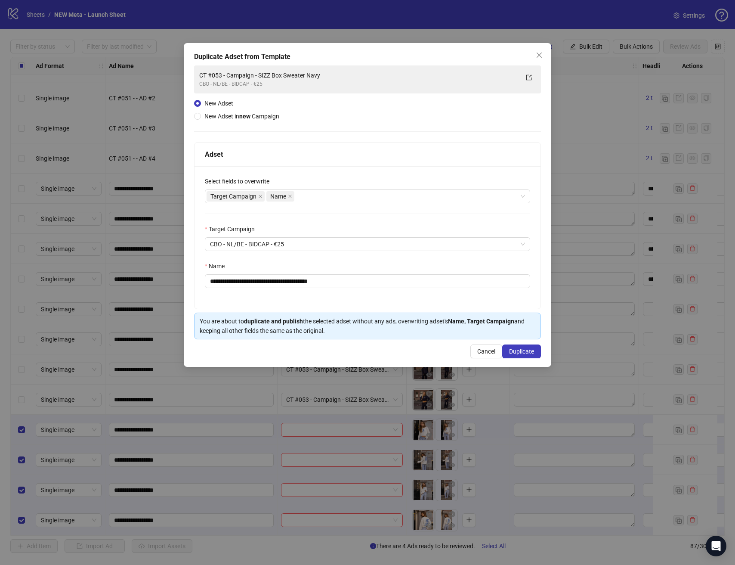
click at [379, 298] on div "**********" at bounding box center [368, 237] width 346 height 143
click at [510, 350] on span "Duplicate" at bounding box center [521, 351] width 25 height 7
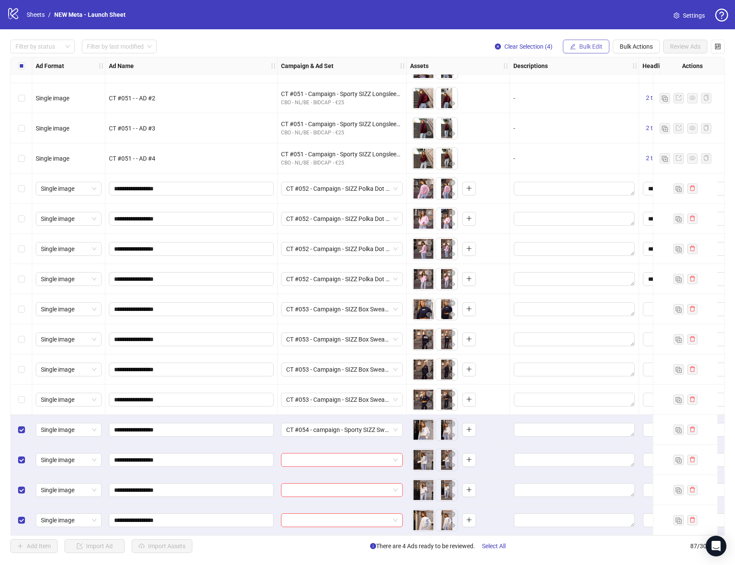
click at [603, 42] on button "Bulk Edit" at bounding box center [586, 47] width 47 height 14
click at [602, 93] on span "Campaign & Ad Set" at bounding box center [594, 91] width 51 height 9
click at [641, 104] on icon "check" at bounding box center [643, 106] width 6 height 6
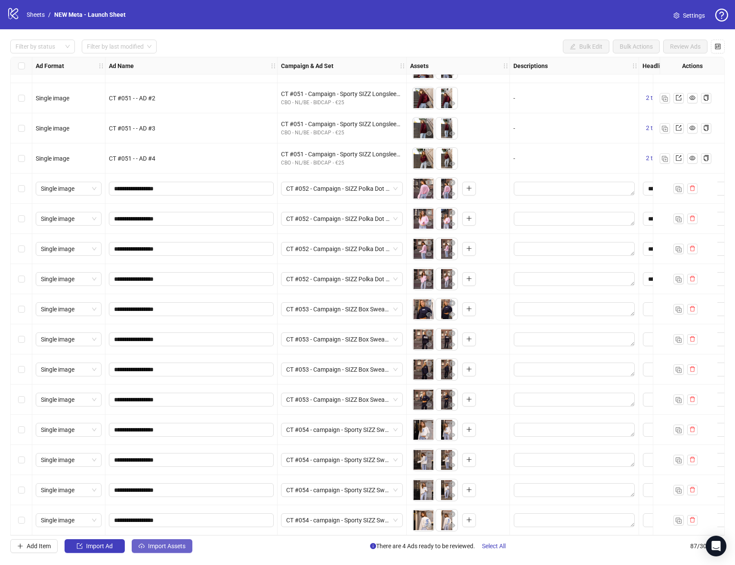
click at [173, 544] on span "Import Assets" at bounding box center [166, 546] width 37 height 7
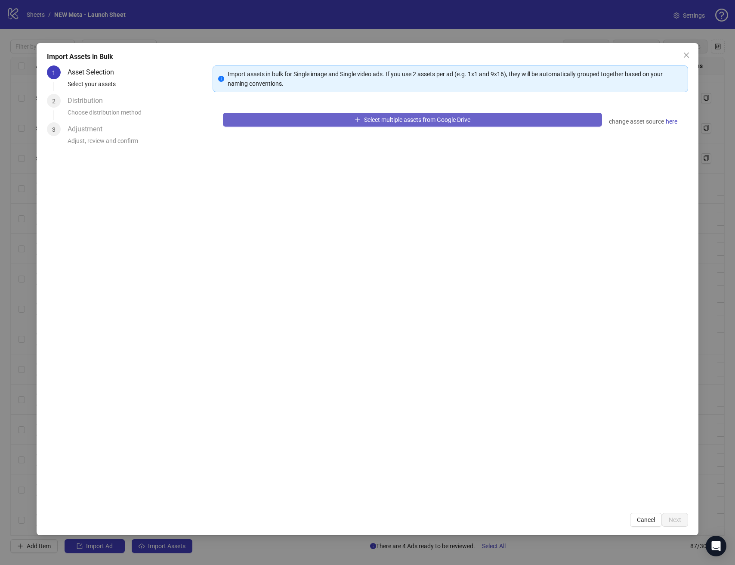
click at [542, 116] on button "Select multiple assets from Google Drive" at bounding box center [412, 120] width 379 height 14
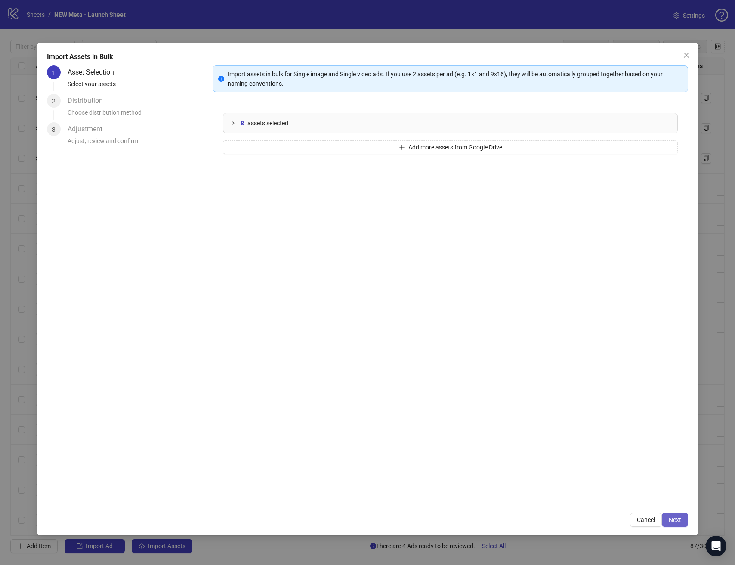
click at [669, 516] on span "Next" at bounding box center [675, 519] width 12 height 7
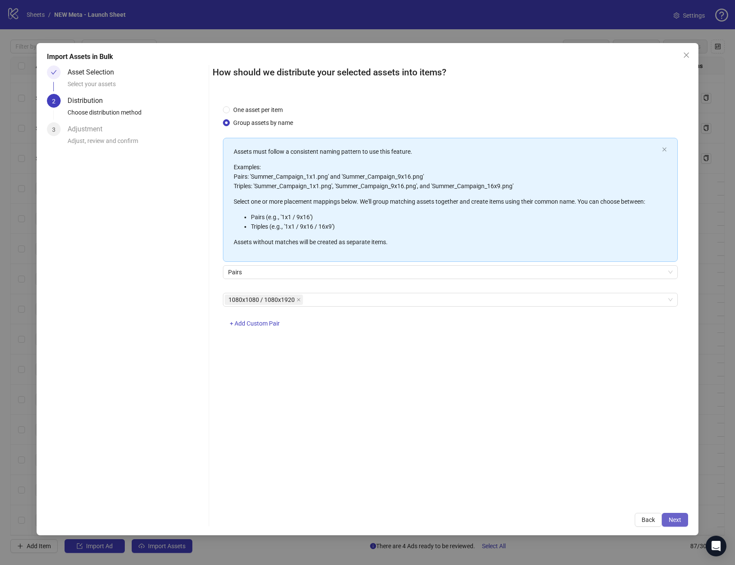
click at [672, 518] on span "Next" at bounding box center [675, 519] width 12 height 7
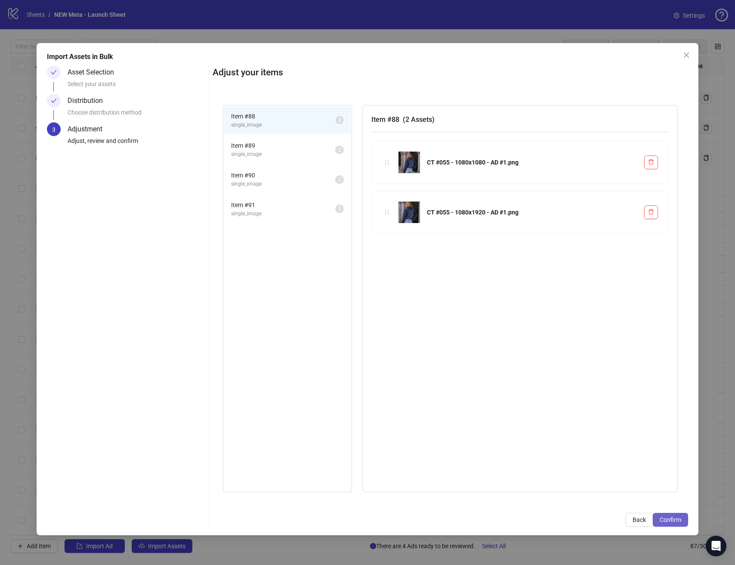
click at [666, 522] on span "Confirm" at bounding box center [671, 519] width 22 height 7
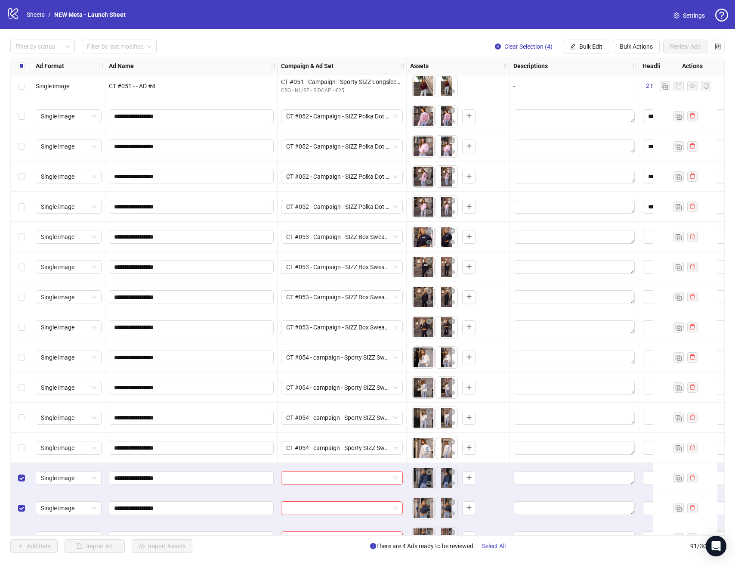
scroll to position [2286, 0]
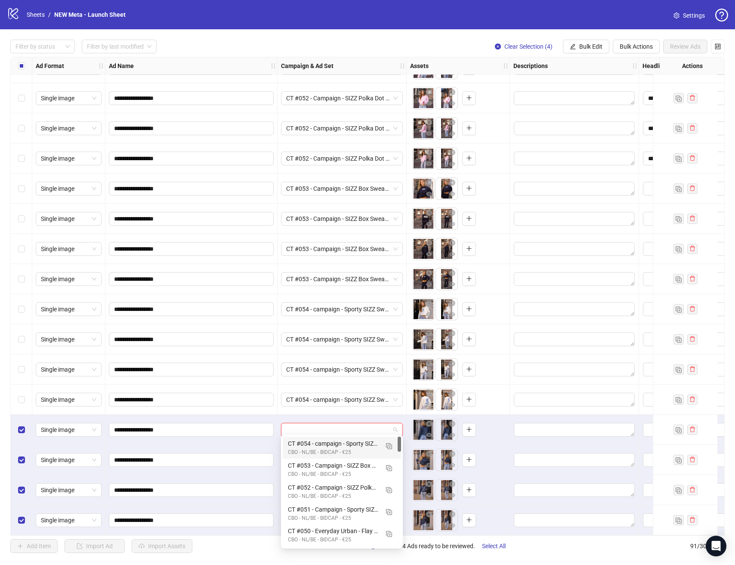
click at [382, 430] on input "search" at bounding box center [338, 429] width 104 height 13
click at [390, 447] on img "button" at bounding box center [389, 446] width 6 height 6
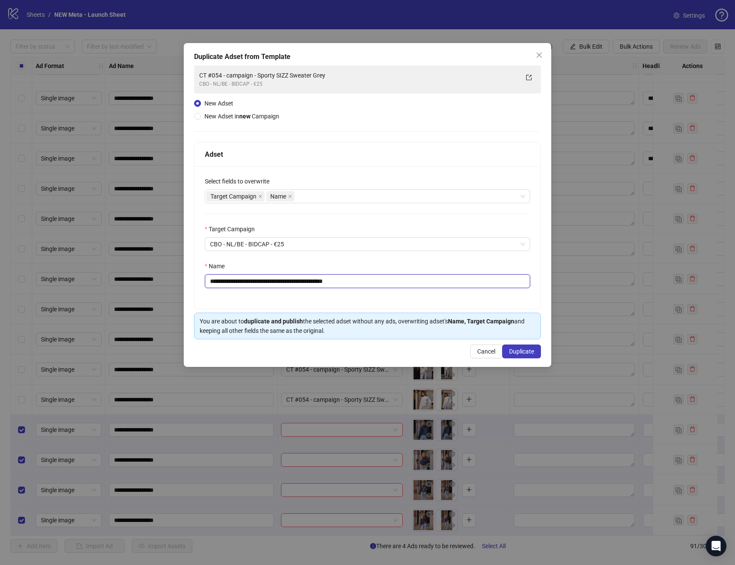
click at [394, 281] on input "**********" at bounding box center [368, 281] width 326 height 14
paste input "text"
type input "**********"
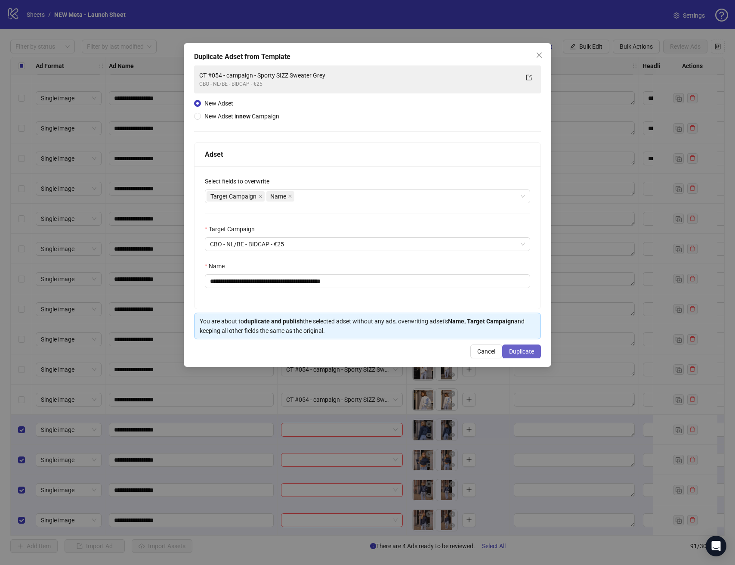
click at [532, 353] on span "Duplicate" at bounding box center [521, 351] width 25 height 7
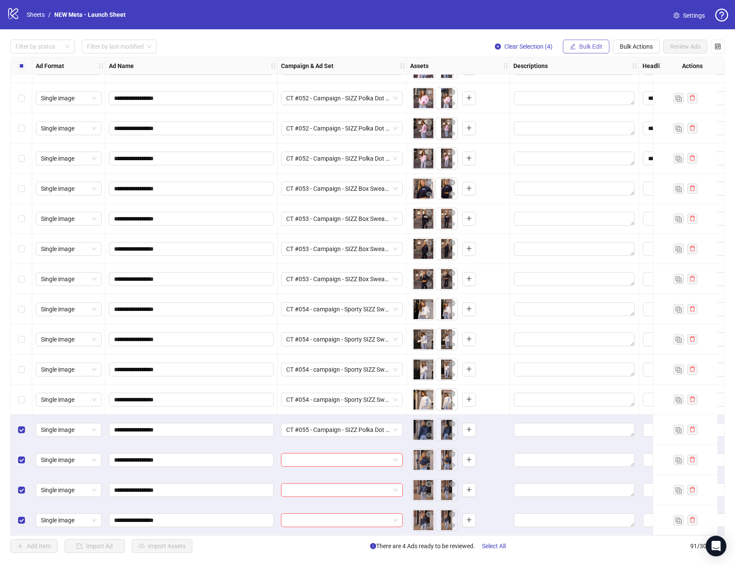
click at [589, 45] on span "Bulk Edit" at bounding box center [591, 46] width 23 height 7
click at [594, 94] on span "Campaign & Ad Set" at bounding box center [594, 91] width 51 height 9
click at [643, 112] on div "Edit Campaign & Ad Set CT #055 - Campaign - SIZZ Polka Dot Longsleeve Blue" at bounding box center [562, 88] width 183 height 58
click at [644, 107] on icon "check" at bounding box center [643, 106] width 6 height 6
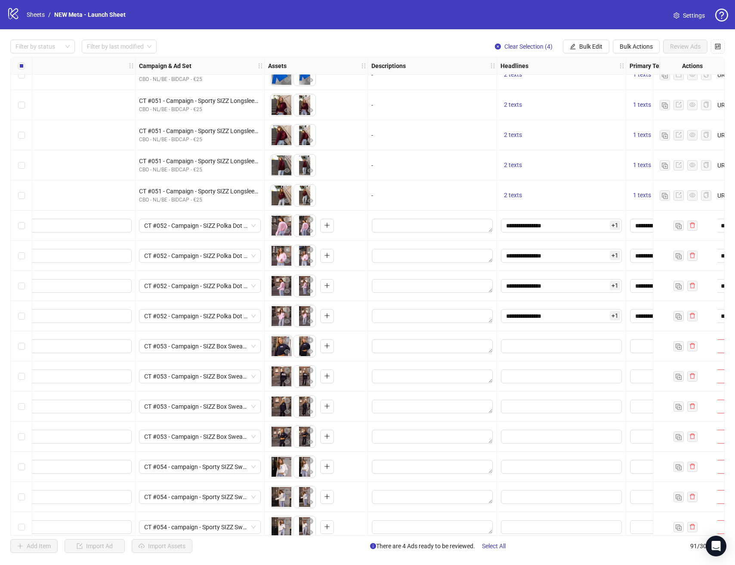
scroll to position [2125, 181]
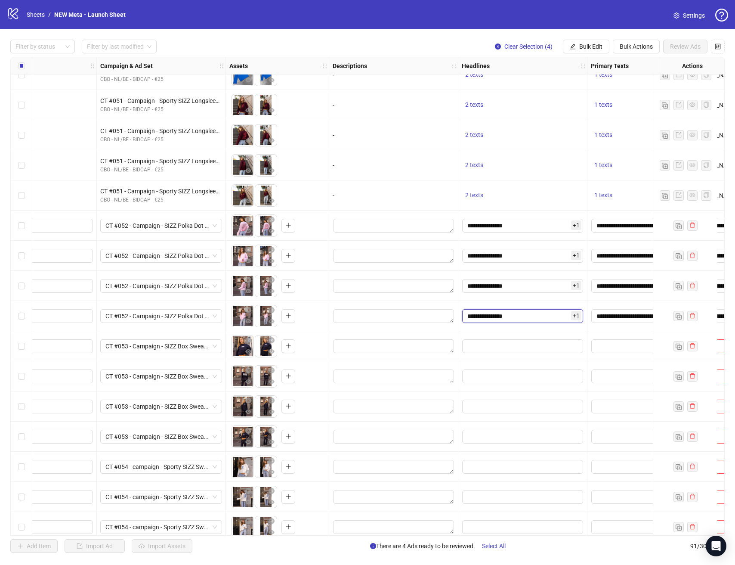
click at [530, 312] on input "**********" at bounding box center [522, 316] width 121 height 14
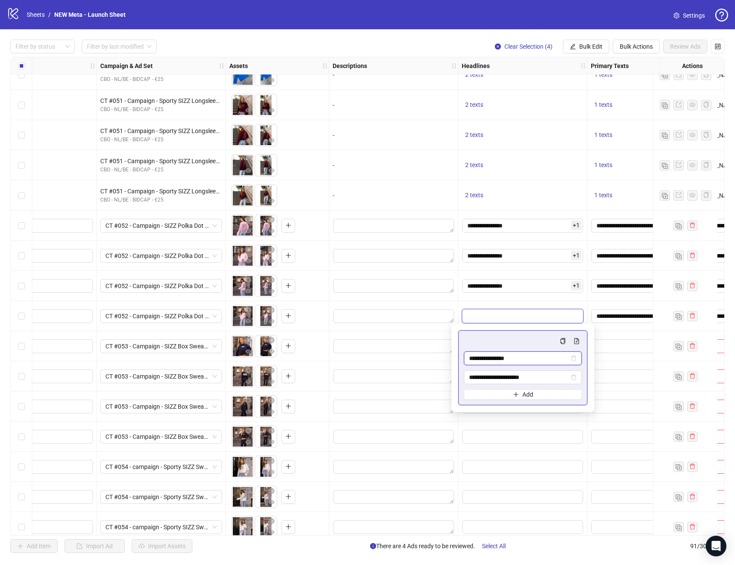
click at [537, 362] on input "**********" at bounding box center [519, 358] width 100 height 9
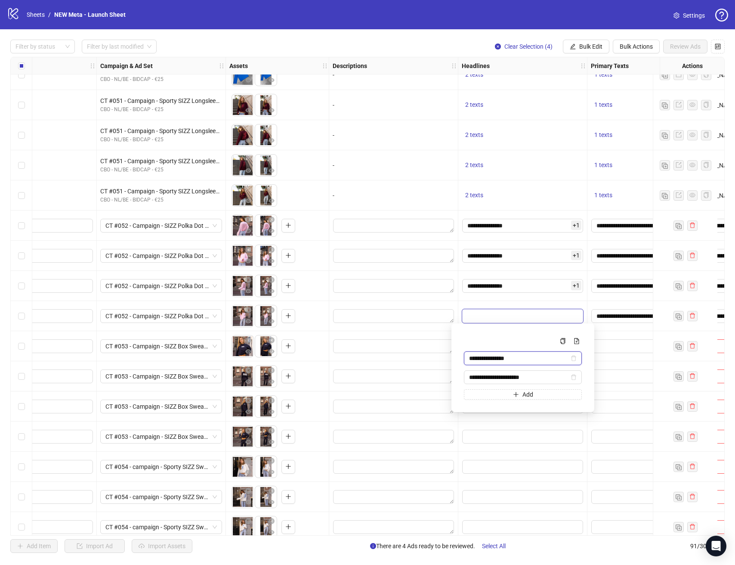
click at [537, 362] on input "**********" at bounding box center [519, 358] width 100 height 9
click at [327, 282] on div "To pick up a draggable item, press the space bar. While dragging, use the arrow…" at bounding box center [277, 286] width 103 height 30
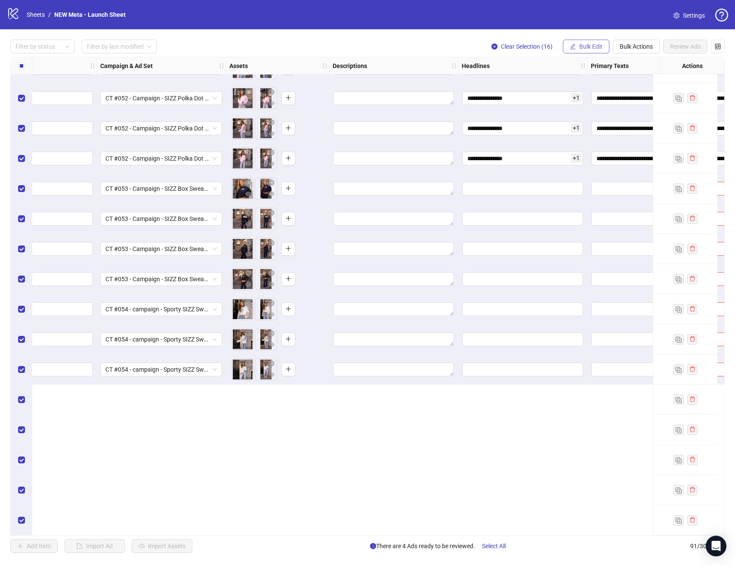
scroll to position [2091, 181]
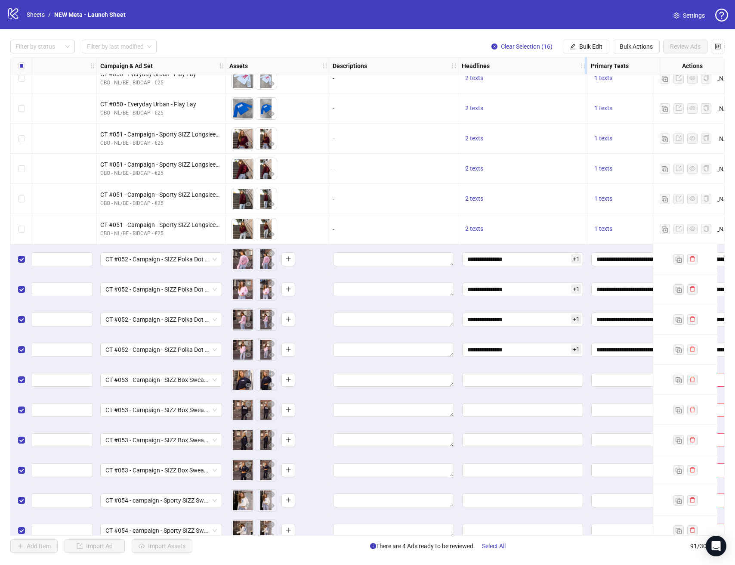
click at [585, 62] on div "Resize Headlines column" at bounding box center [586, 65] width 2 height 17
click at [586, 54] on div "Filter by status Filter by last modified Clear Selection (16) Bulk Edit Bulk Ac…" at bounding box center [367, 296] width 735 height 534
click at [586, 48] on span "Bulk Edit" at bounding box center [591, 46] width 23 height 7
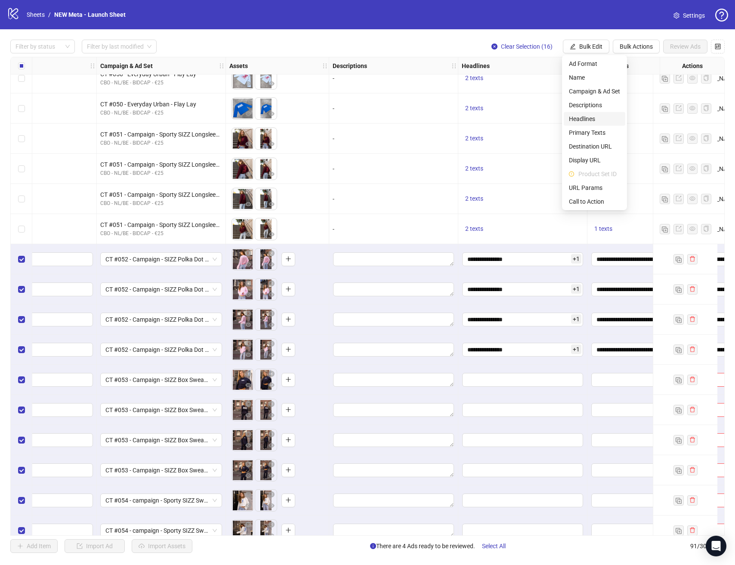
click at [597, 118] on span "Headlines" at bounding box center [594, 118] width 51 height 9
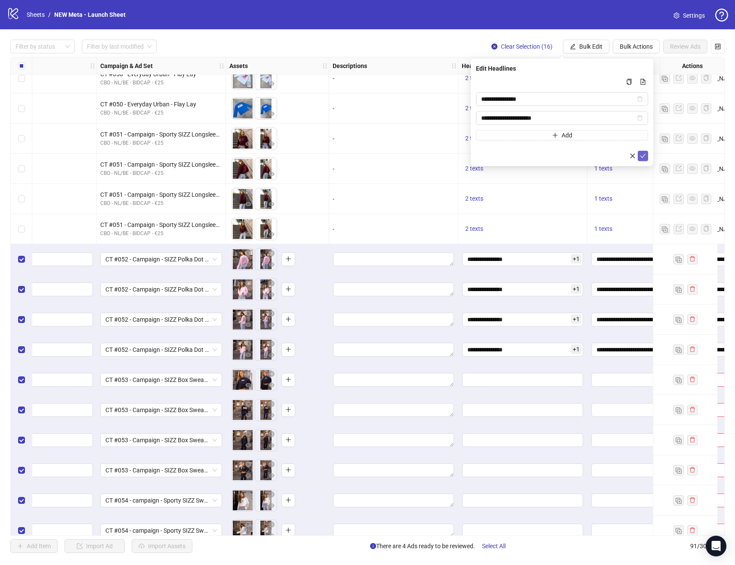
click at [639, 155] on button "submit" at bounding box center [643, 156] width 10 height 10
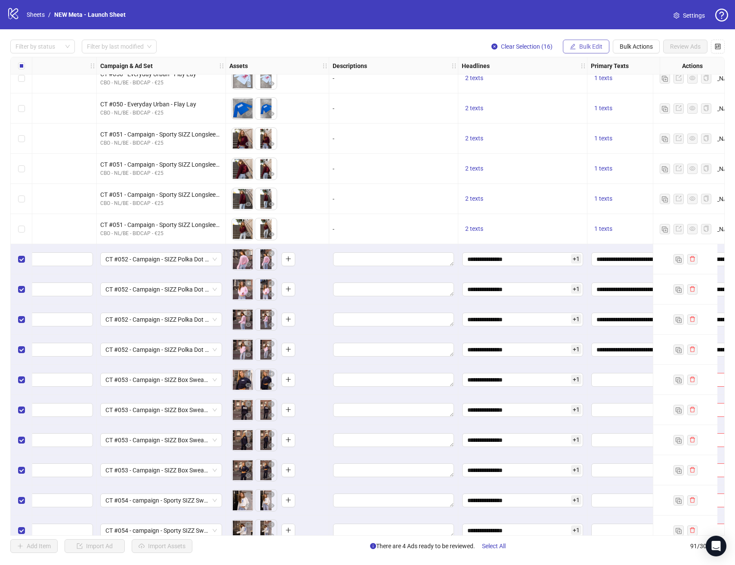
click at [586, 53] on button "Bulk Edit" at bounding box center [586, 47] width 47 height 14
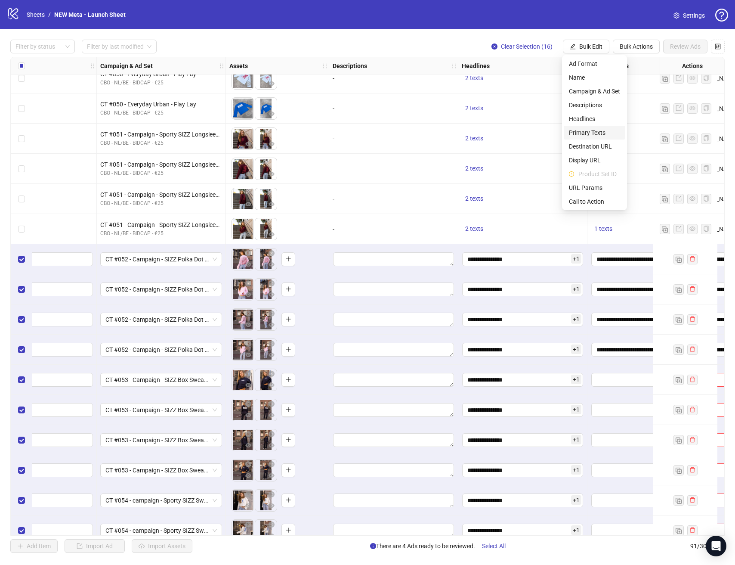
click at [604, 130] on span "Primary Texts" at bounding box center [594, 132] width 51 height 9
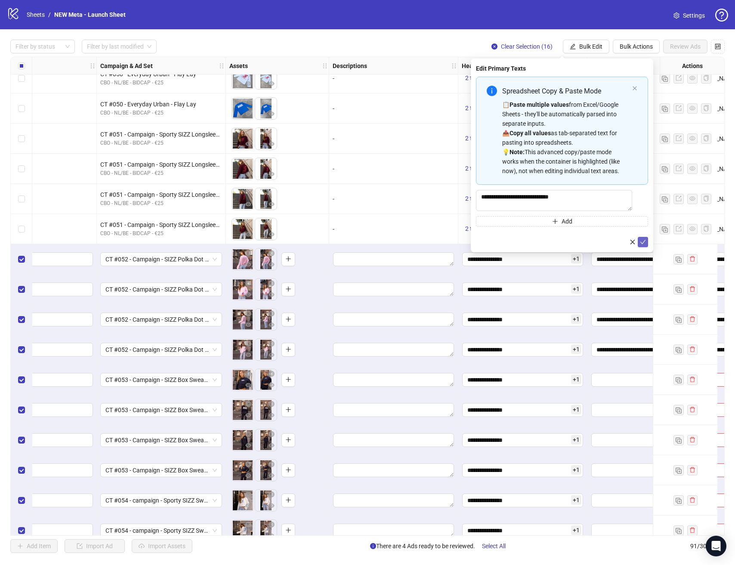
click at [642, 244] on icon "check" at bounding box center [643, 242] width 6 height 6
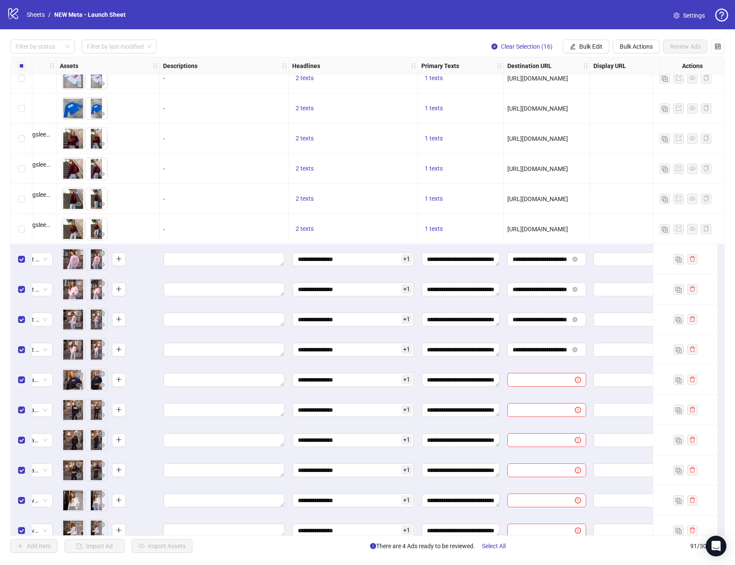
scroll to position [2091, 387]
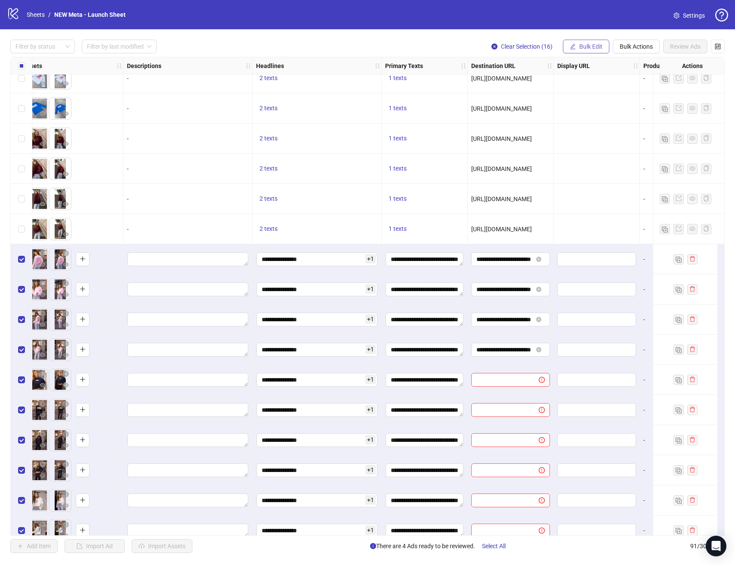
click at [581, 50] on span "Bulk Edit" at bounding box center [591, 46] width 23 height 7
click at [596, 143] on span "Destination URL" at bounding box center [594, 146] width 51 height 9
click at [642, 105] on icon "check" at bounding box center [643, 106] width 6 height 6
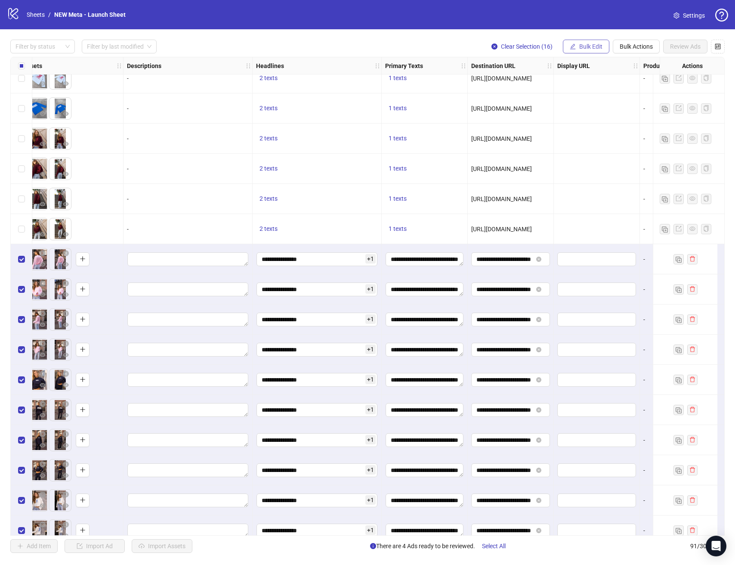
click at [592, 44] on span "Bulk Edit" at bounding box center [591, 46] width 23 height 7
click at [601, 199] on span "Call to Action" at bounding box center [594, 201] width 51 height 9
click at [646, 109] on button "submit" at bounding box center [643, 106] width 10 height 10
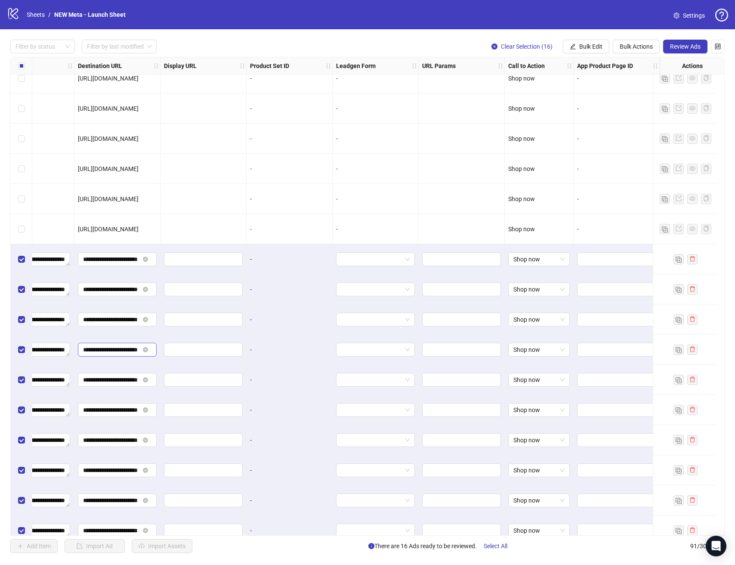
scroll to position [2286, 787]
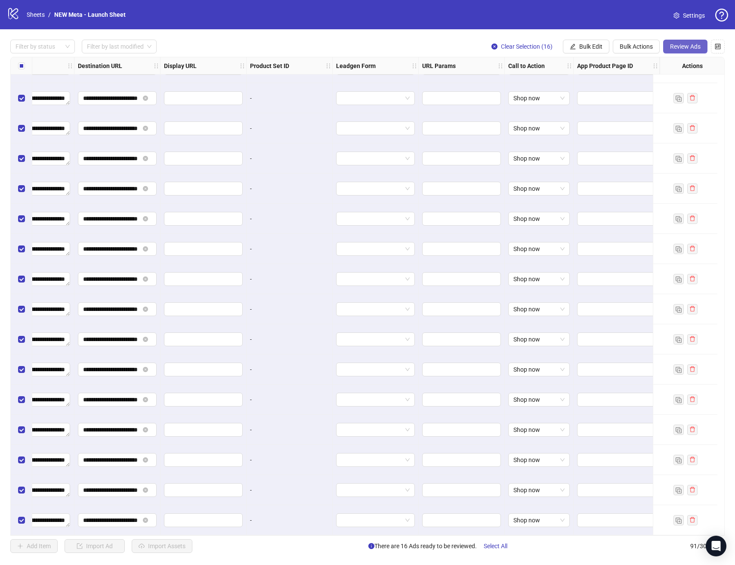
click at [695, 49] on span "Review Ads" at bounding box center [685, 46] width 31 height 7
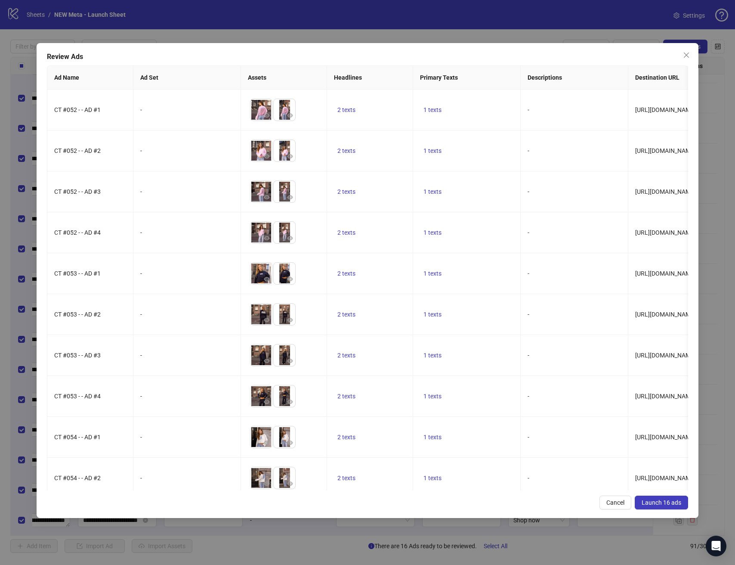
click at [671, 493] on div "Review Ads Ad Name Ad Set Assets Headlines Primary Texts Descriptions Destinati…" at bounding box center [368, 280] width 662 height 475
click at [671, 504] on span "Launch 16 ads" at bounding box center [662, 502] width 40 height 7
